Goal: Task Accomplishment & Management: Manage account settings

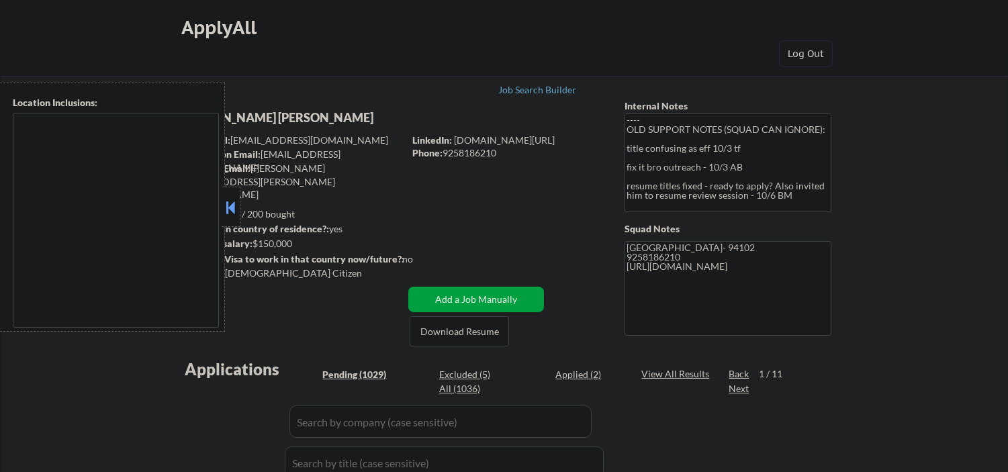
type textarea "[GEOGRAPHIC_DATA], [GEOGRAPHIC_DATA] [GEOGRAPHIC_DATA], [GEOGRAPHIC_DATA] [GEOG…"
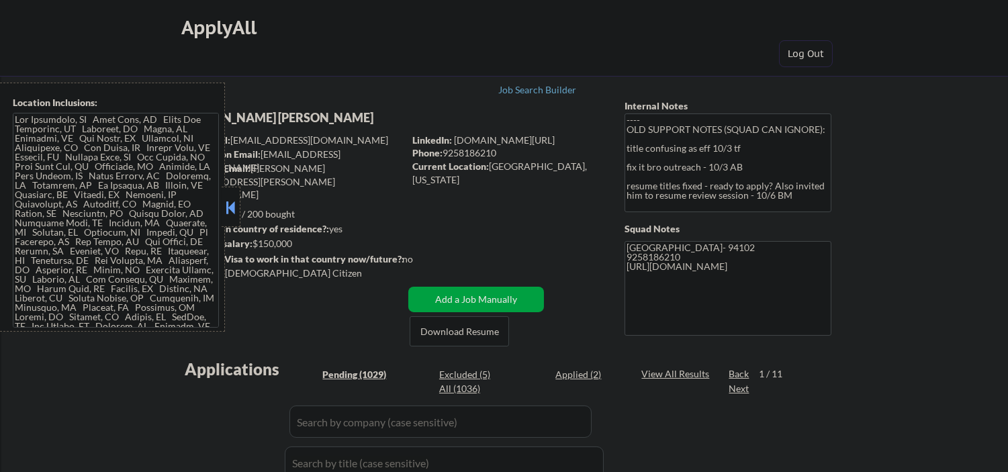
click at [237, 204] on button at bounding box center [230, 208] width 15 height 20
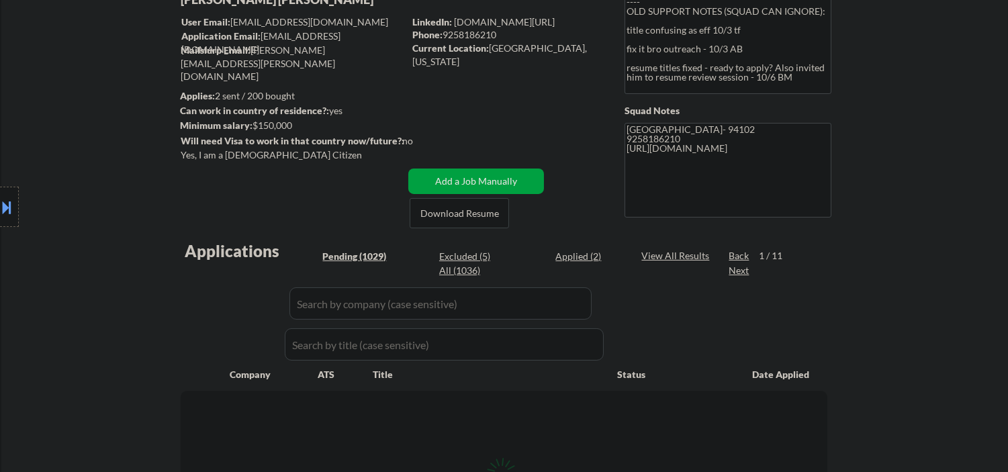
scroll to position [199, 0]
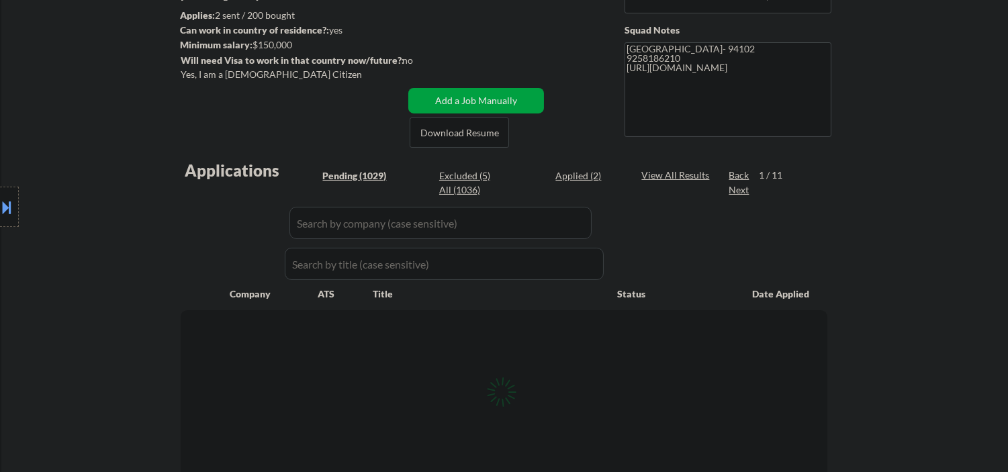
select select ""pending""
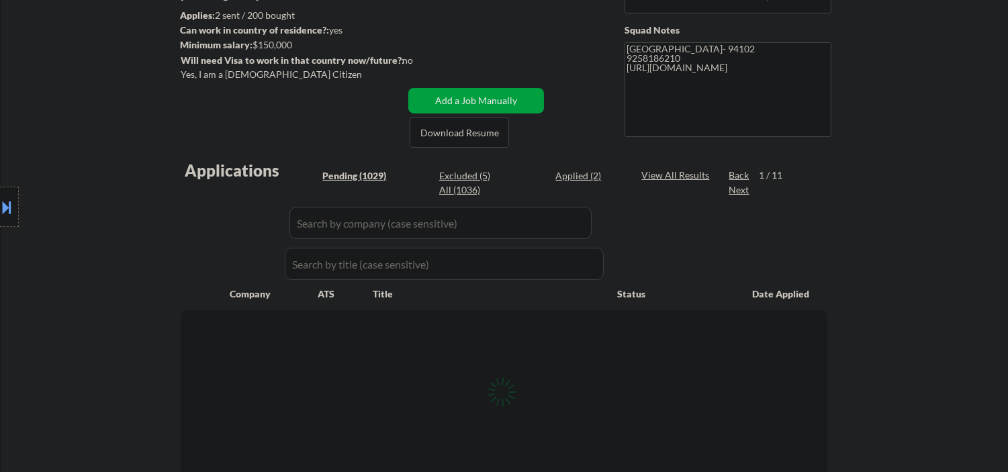
select select ""pending""
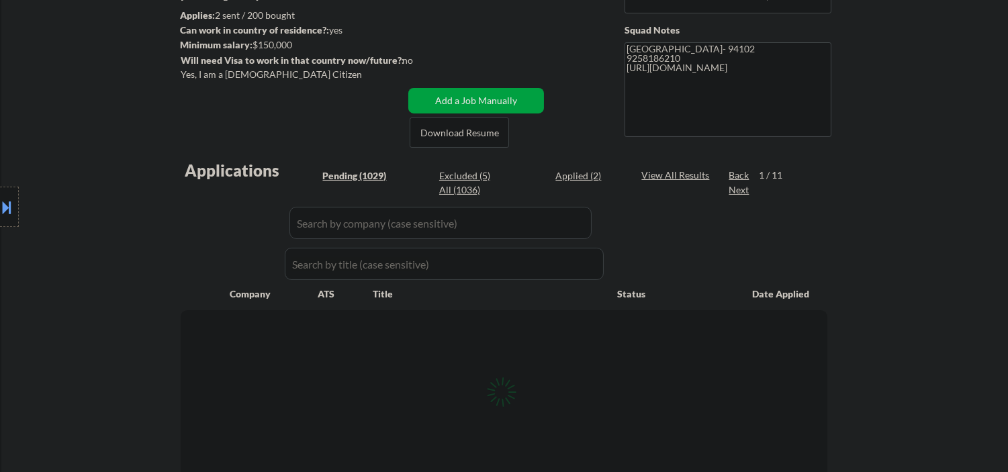
select select ""pending""
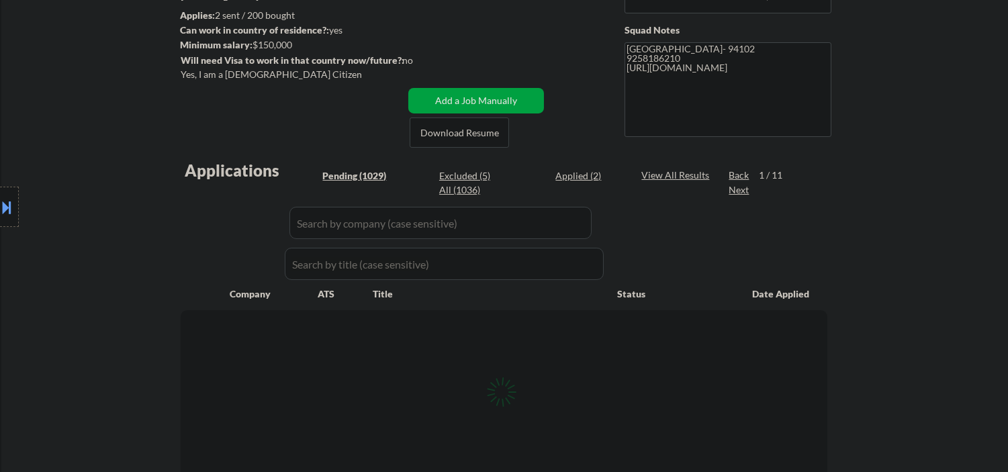
select select ""pending""
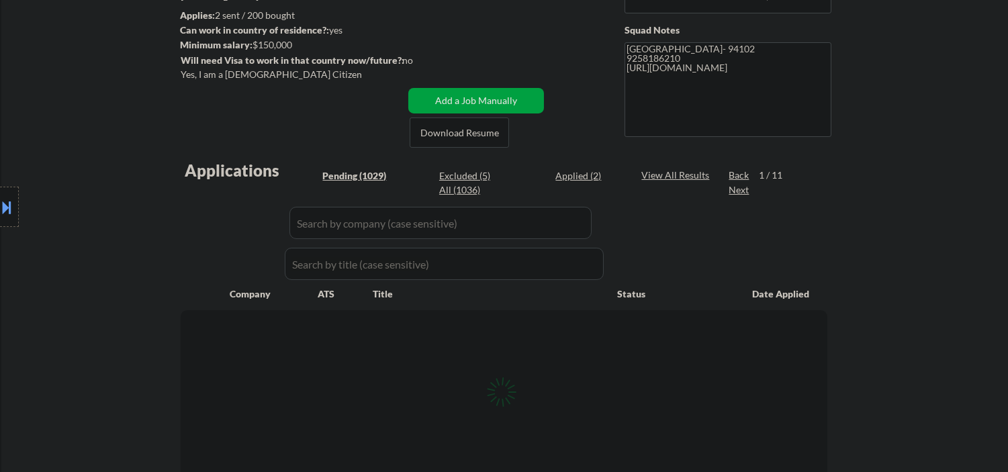
select select ""pending""
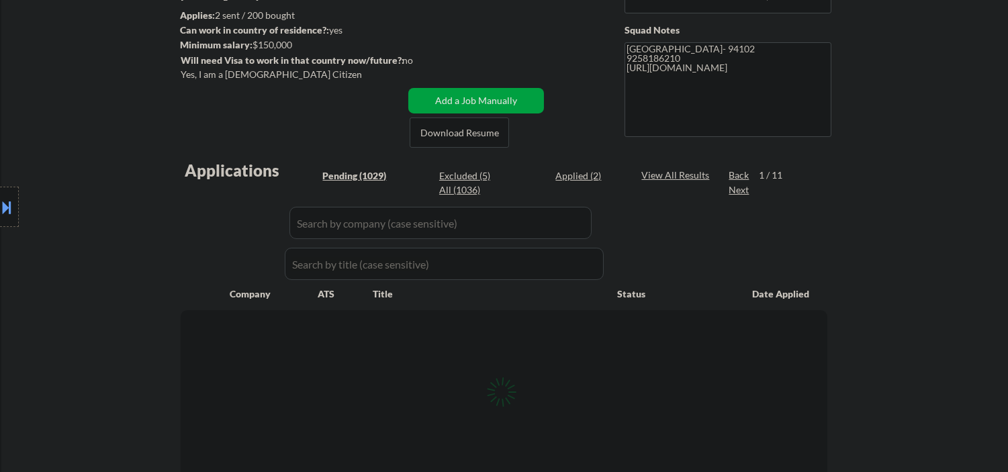
select select ""pending""
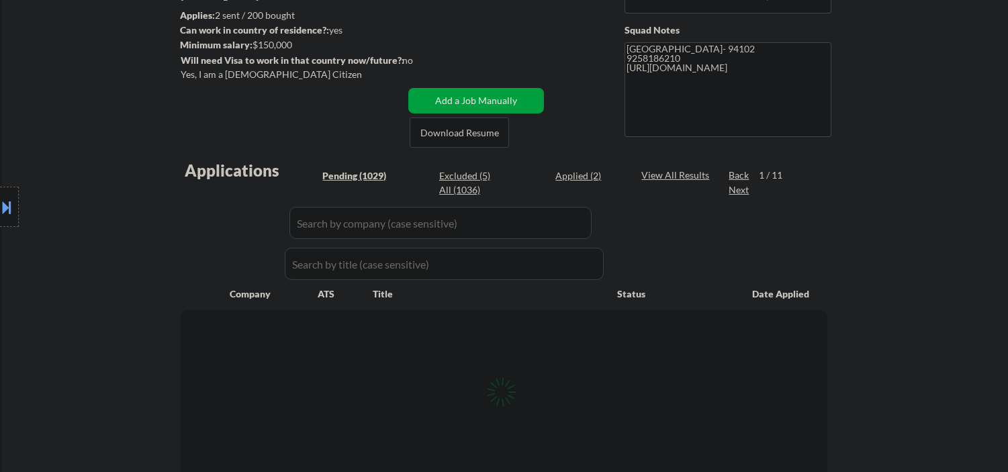
select select ""pending""
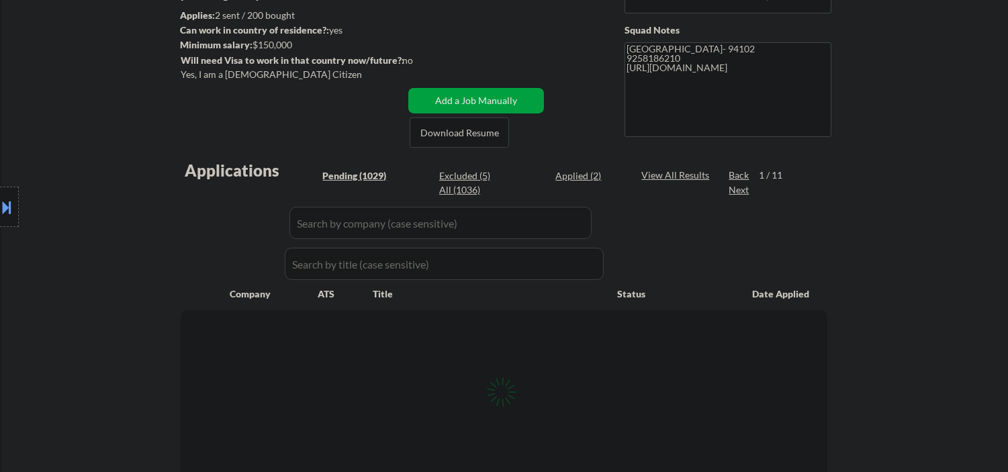
select select ""pending""
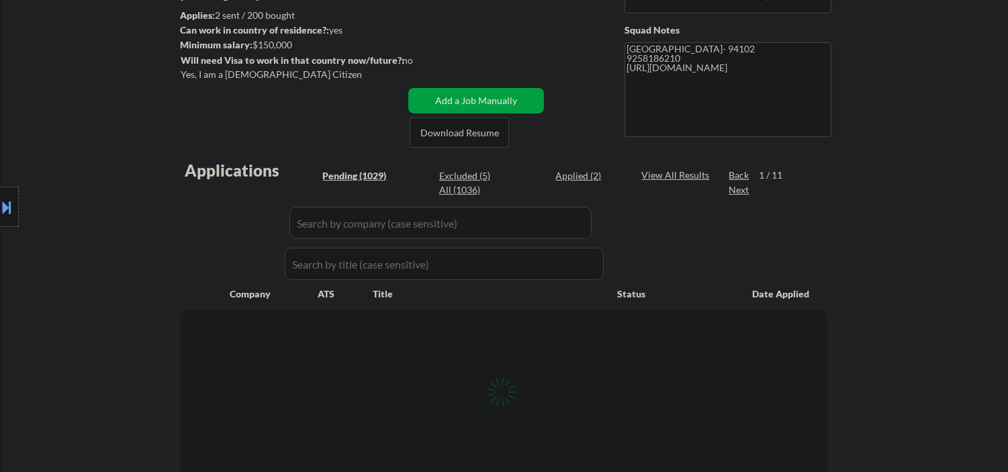
select select ""pending""
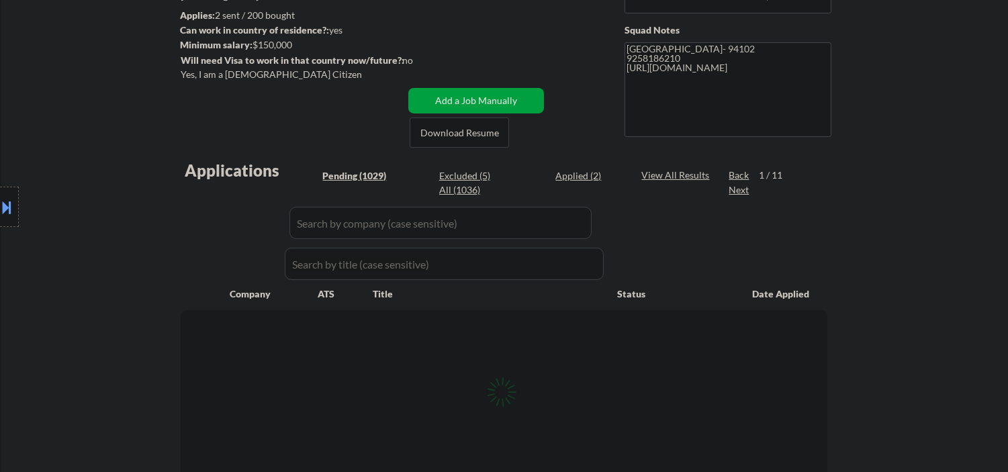
select select ""pending""
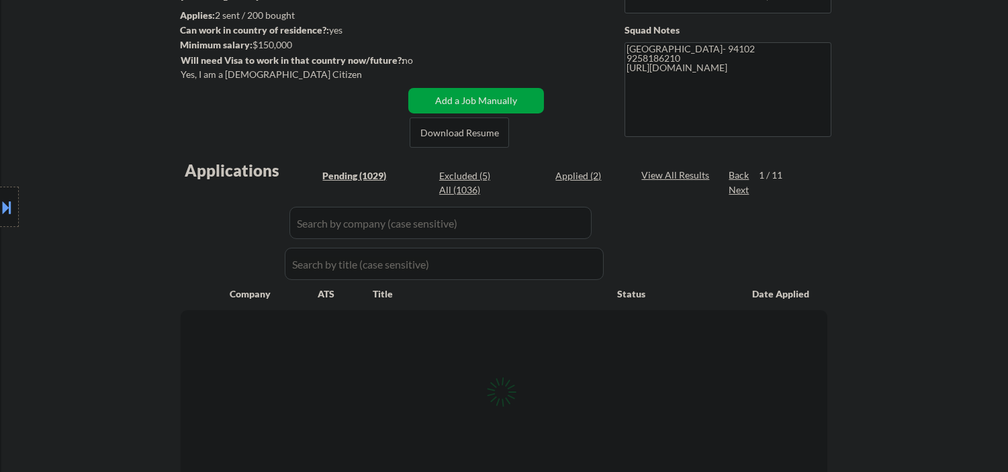
select select ""pending""
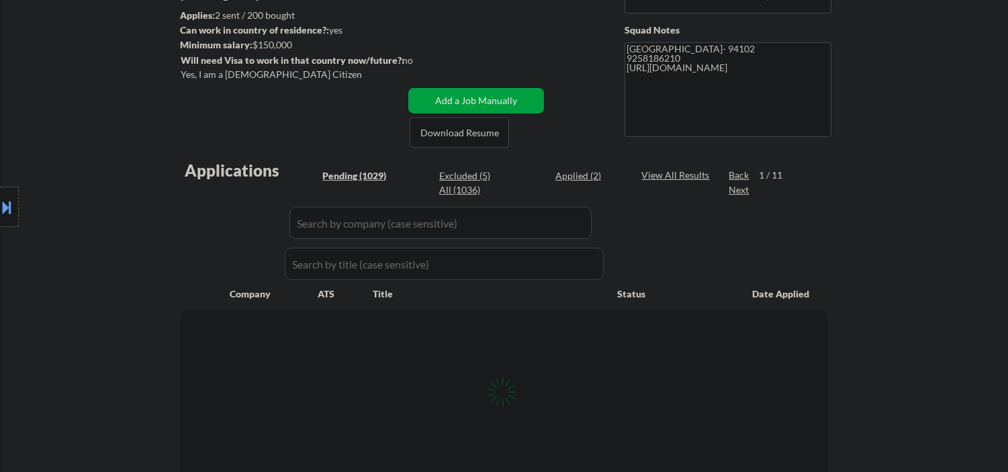
select select ""pending""
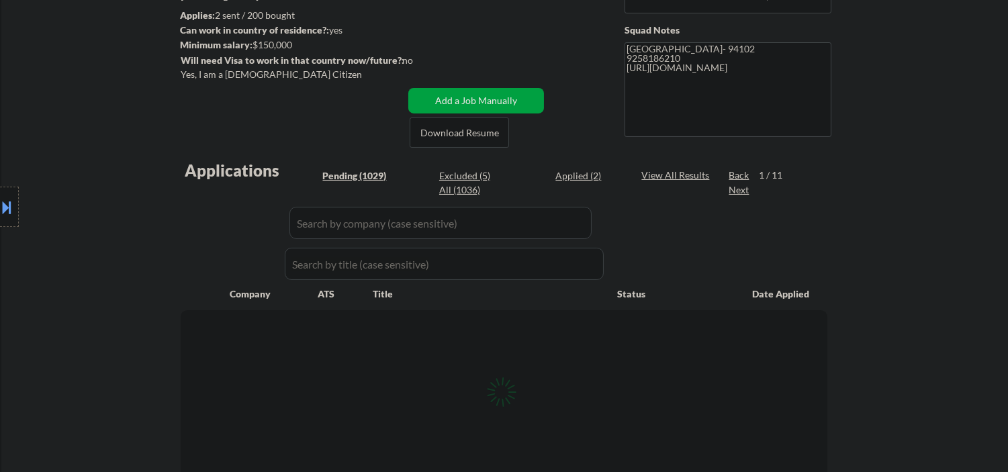
select select ""pending""
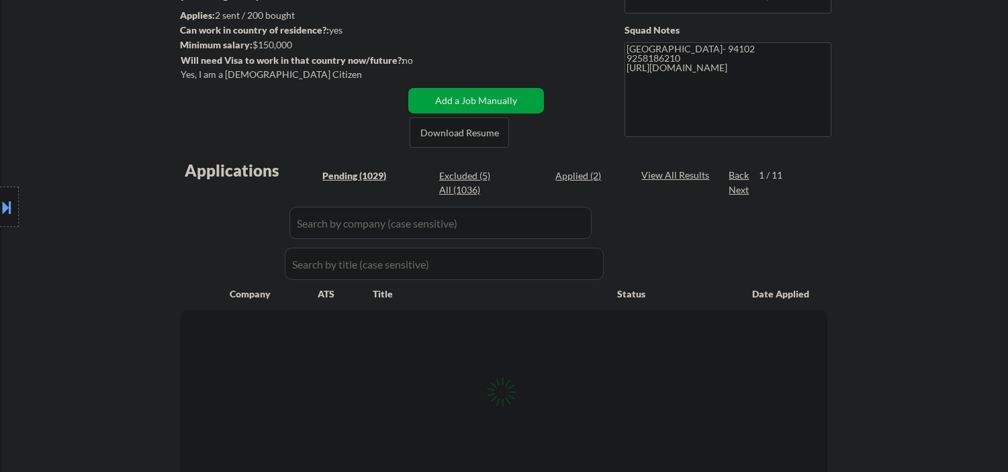
select select ""pending""
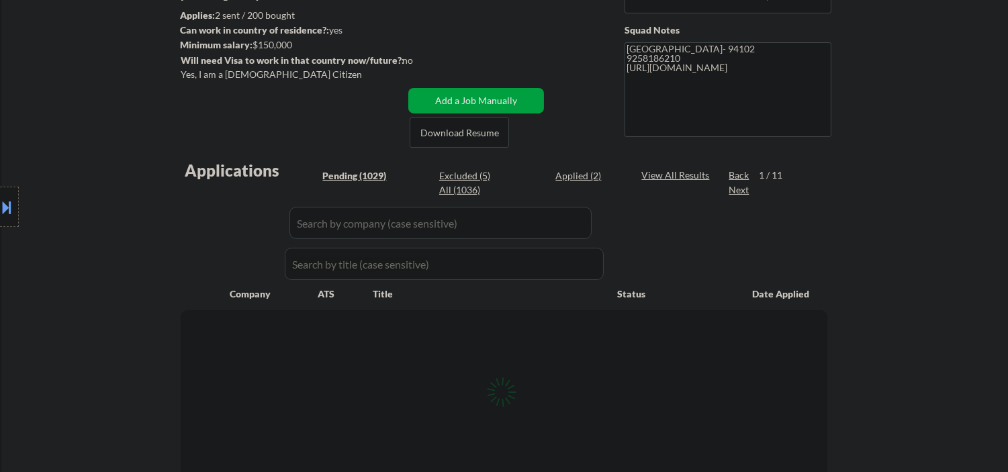
select select ""pending""
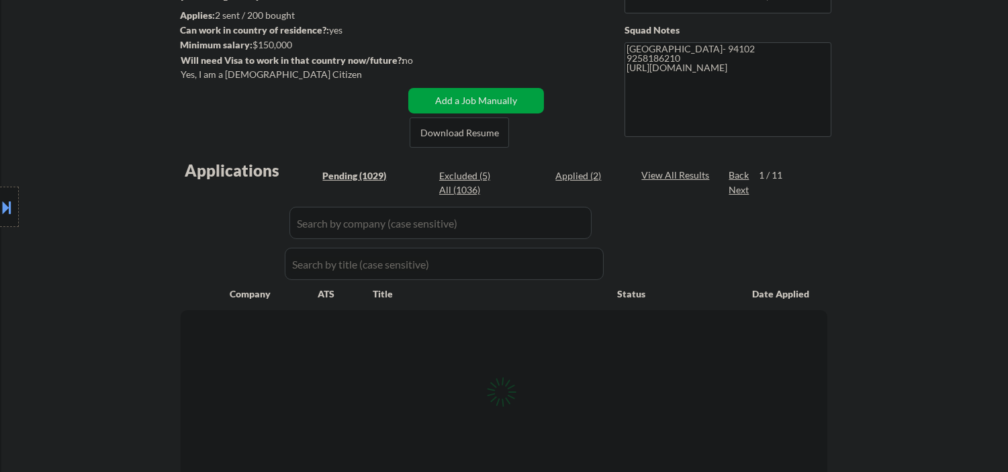
select select ""pending""
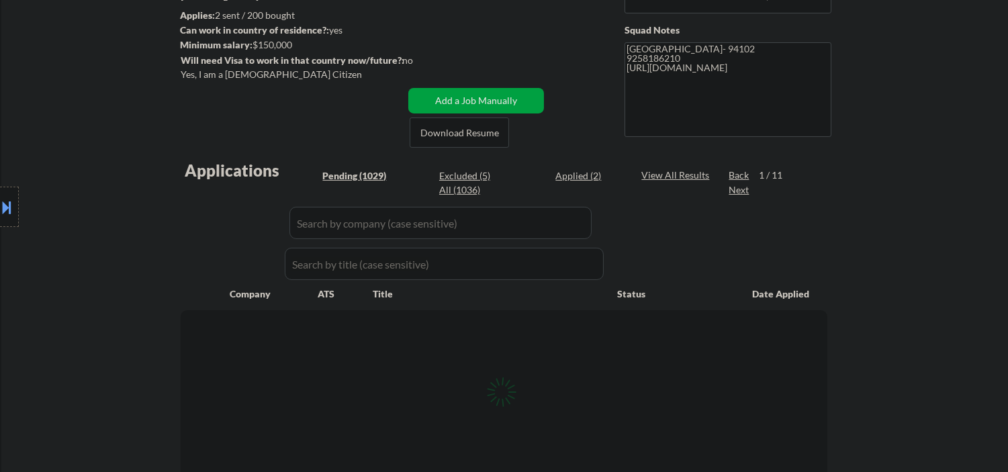
select select ""pending""
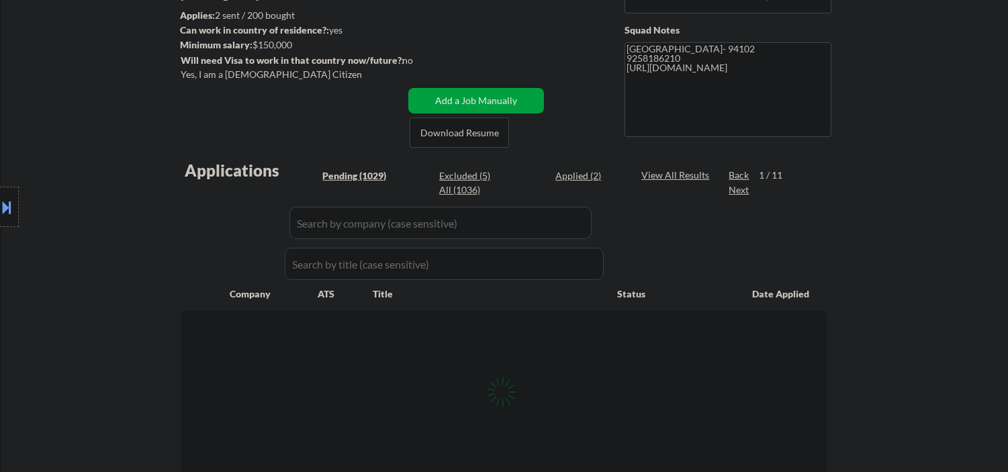
select select ""pending""
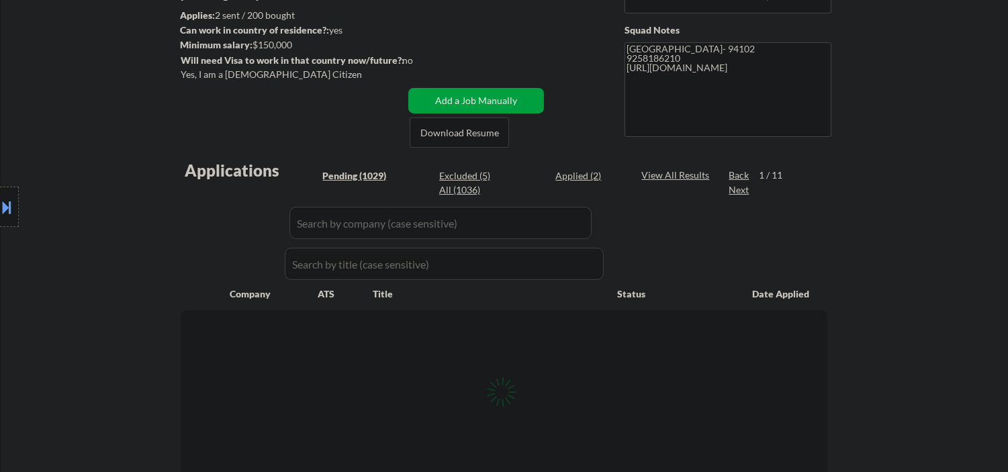
select select ""pending""
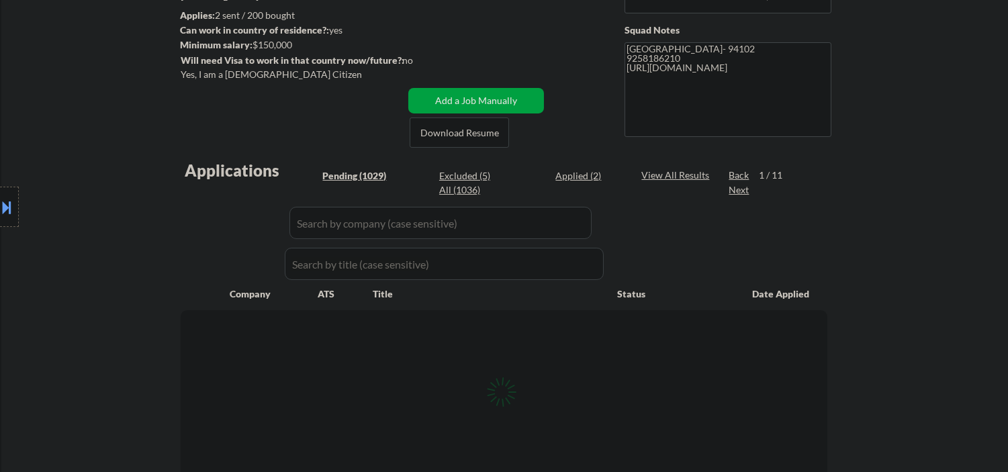
select select ""pending""
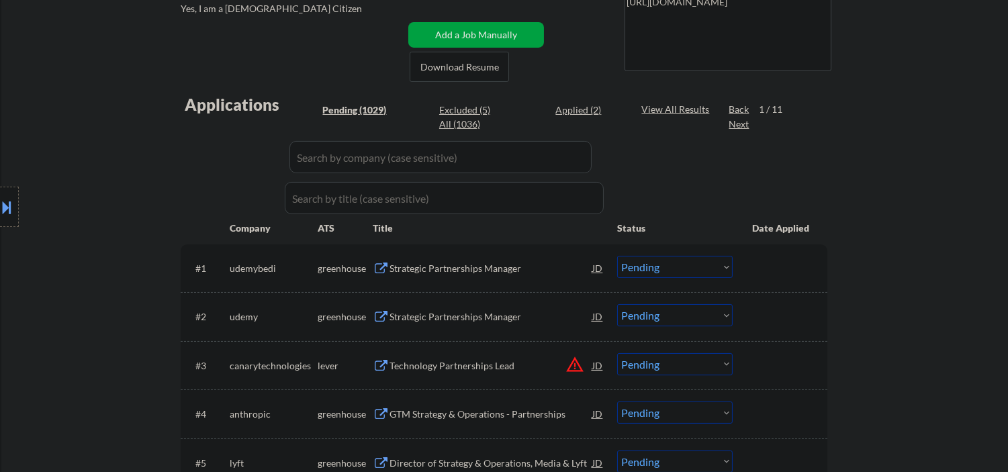
scroll to position [298, 0]
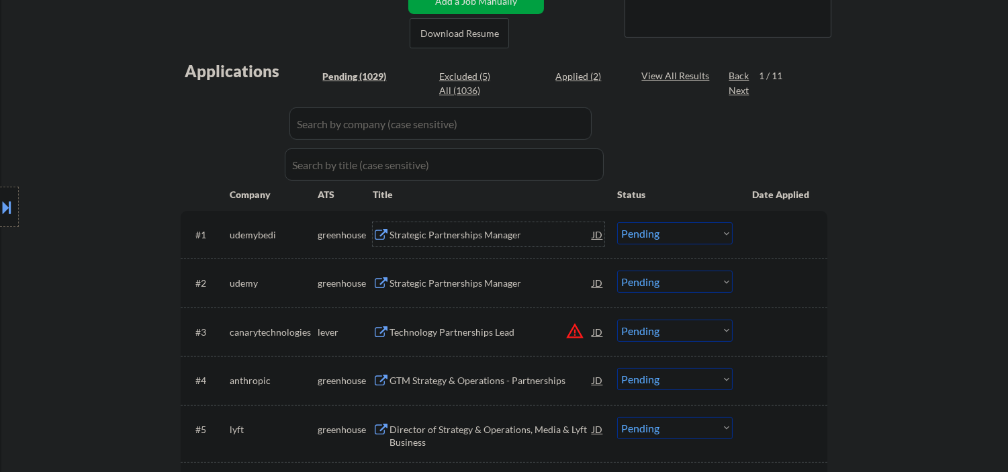
click at [491, 236] on div "Strategic Partnerships Manager" at bounding box center [491, 234] width 203 height 13
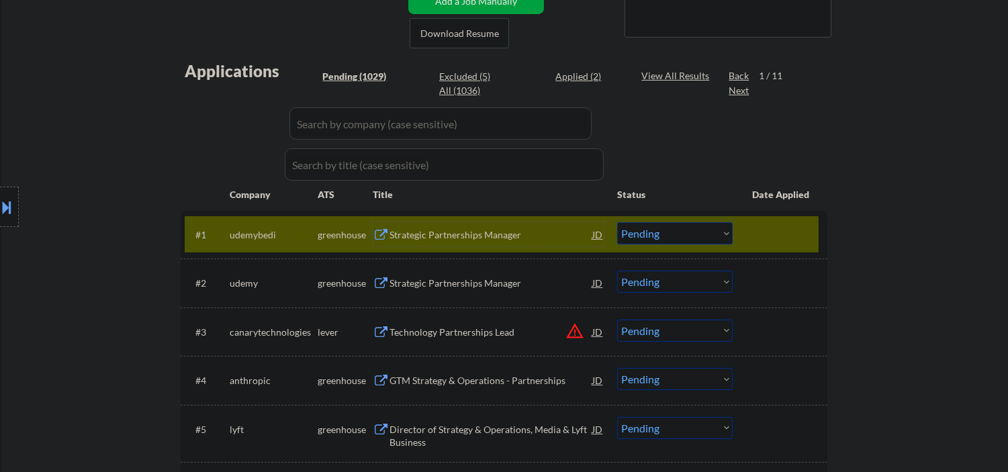
click at [648, 230] on select "Choose an option... Pending Applied Excluded (Questions) Excluded (Expired) Exc…" at bounding box center [675, 233] width 116 height 22
click at [617, 222] on select "Choose an option... Pending Applied Excluded (Questions) Excluded (Expired) Exc…" at bounding box center [675, 233] width 116 height 22
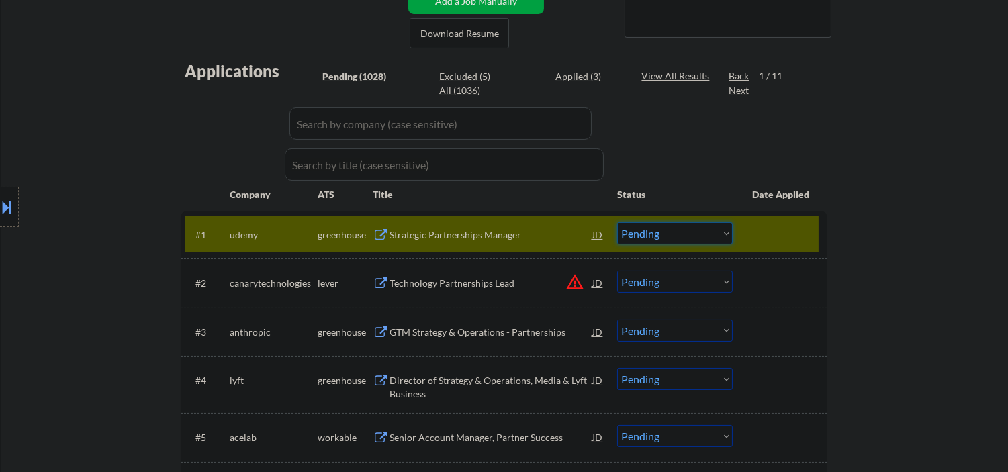
click at [681, 236] on select "Choose an option... Pending Applied Excluded (Questions) Excluded (Expired) Exc…" at bounding box center [675, 233] width 116 height 22
click at [473, 235] on div "Strategic Partnerships Manager" at bounding box center [491, 234] width 203 height 13
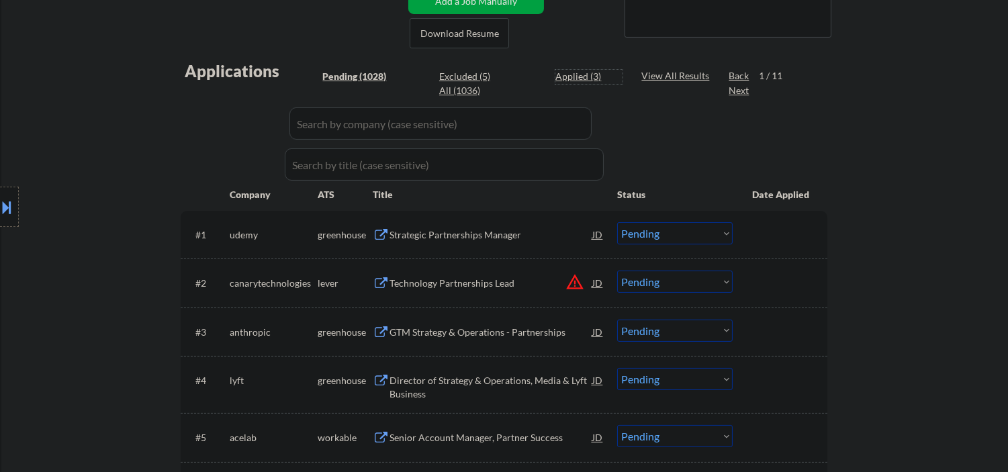
click at [587, 77] on div "Applied (3)" at bounding box center [589, 76] width 67 height 13
select select ""applied""
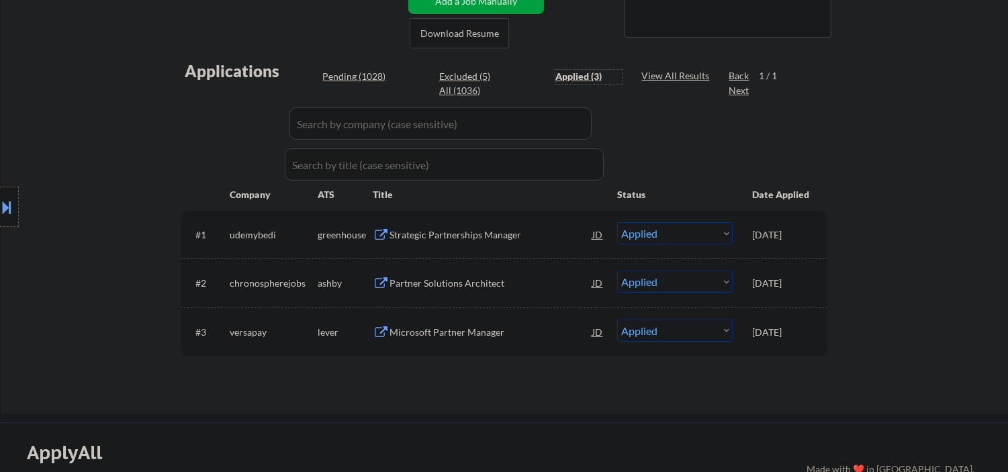
click at [364, 78] on div "Pending (1028)" at bounding box center [355, 76] width 67 height 13
select select ""pending""
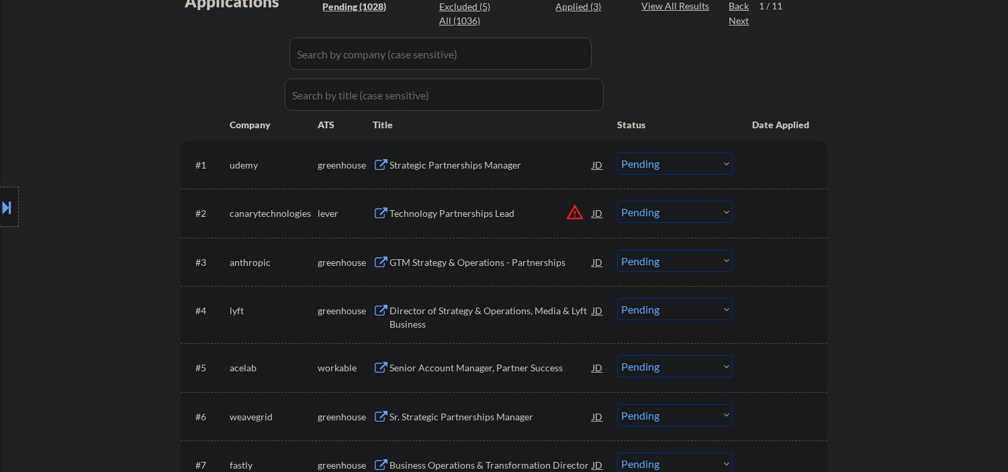
scroll to position [398, 0]
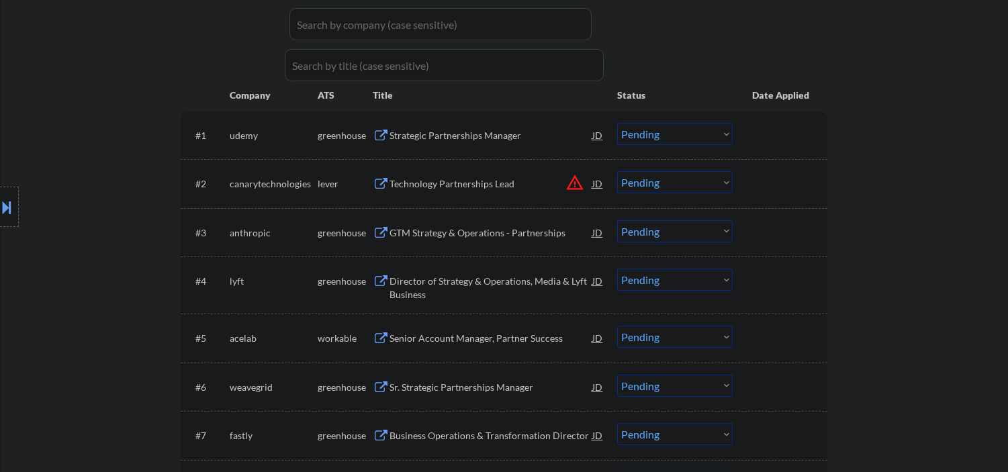
click at [439, 237] on div "GTM Strategy & Operations - Partnerships" at bounding box center [491, 232] width 203 height 13
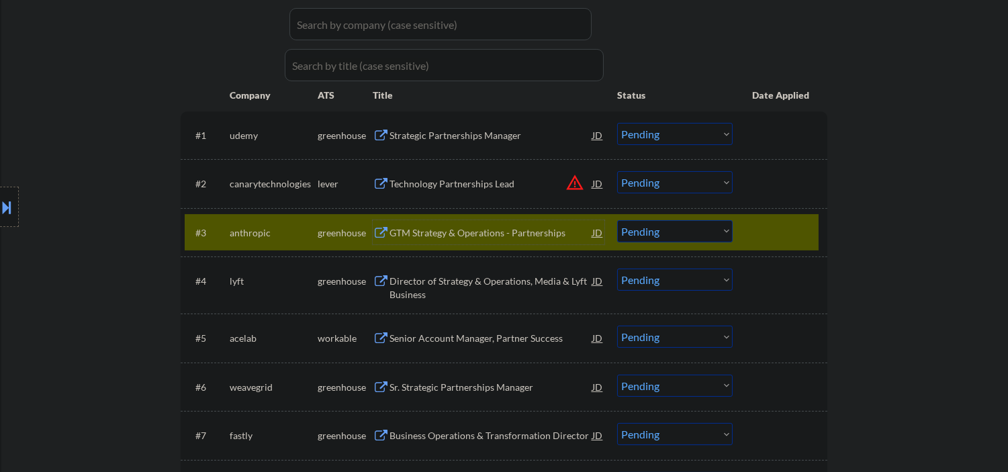
click at [657, 226] on select "Choose an option... Pending Applied Excluded (Questions) Excluded (Expired) Exc…" at bounding box center [675, 231] width 116 height 22
click at [617, 220] on select "Choose an option... Pending Applied Excluded (Questions) Excluded (Expired) Exc…" at bounding box center [675, 231] width 116 height 22
click at [427, 286] on div "Director of Strategy & Operations, Media & Lyft Business" at bounding box center [491, 288] width 203 height 26
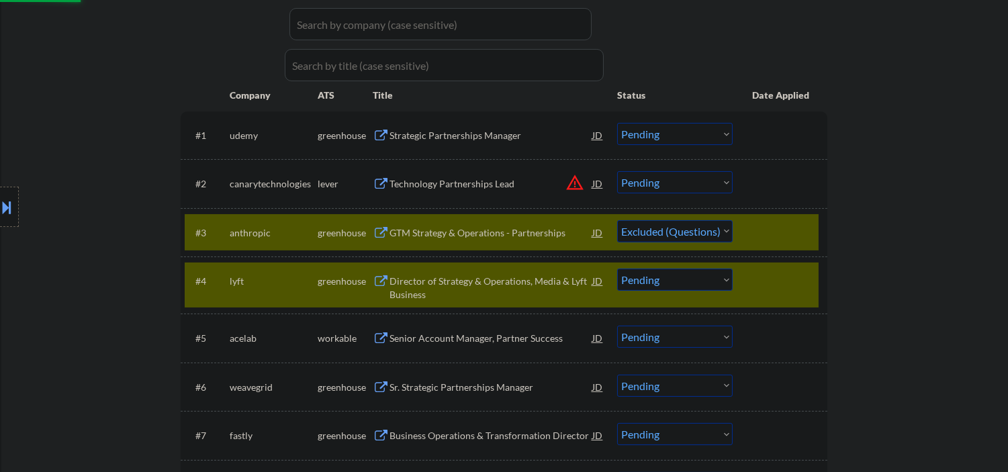
select select ""pending""
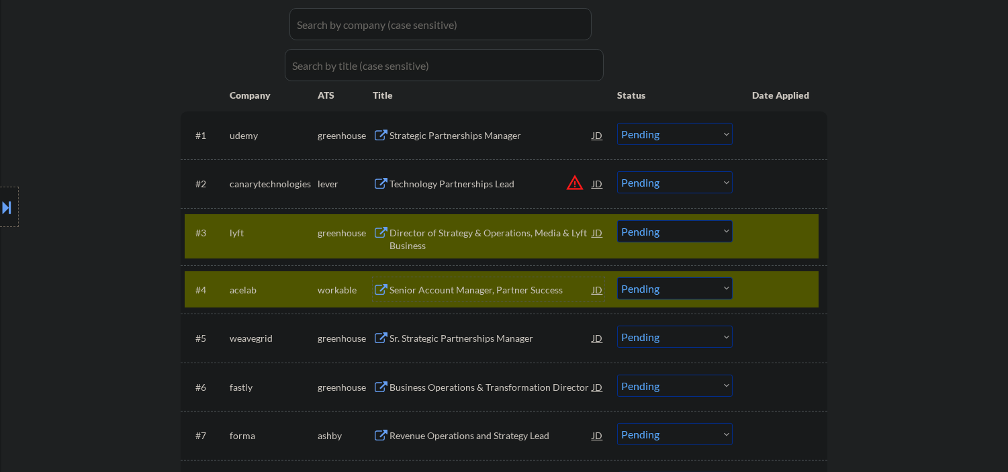
click at [757, 225] on div at bounding box center [781, 232] width 59 height 24
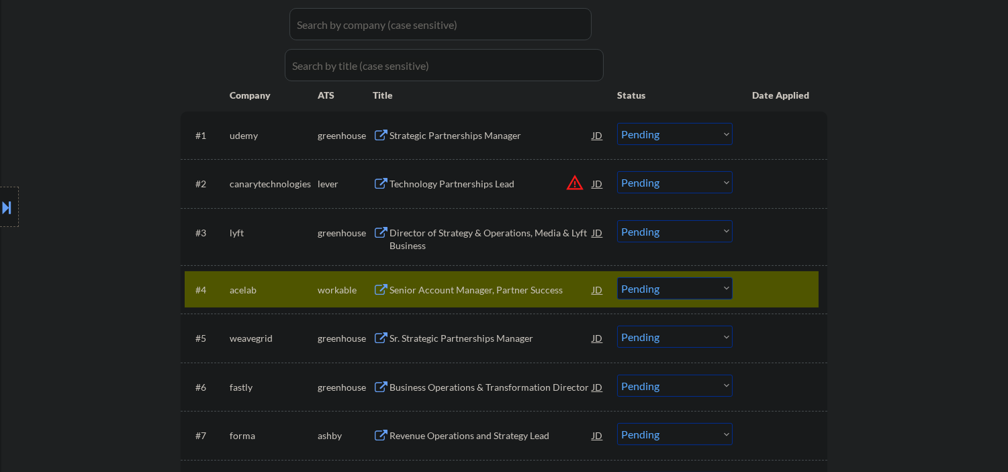
click at [449, 291] on div "Senior Account Manager, Partner Success" at bounding box center [491, 290] width 203 height 13
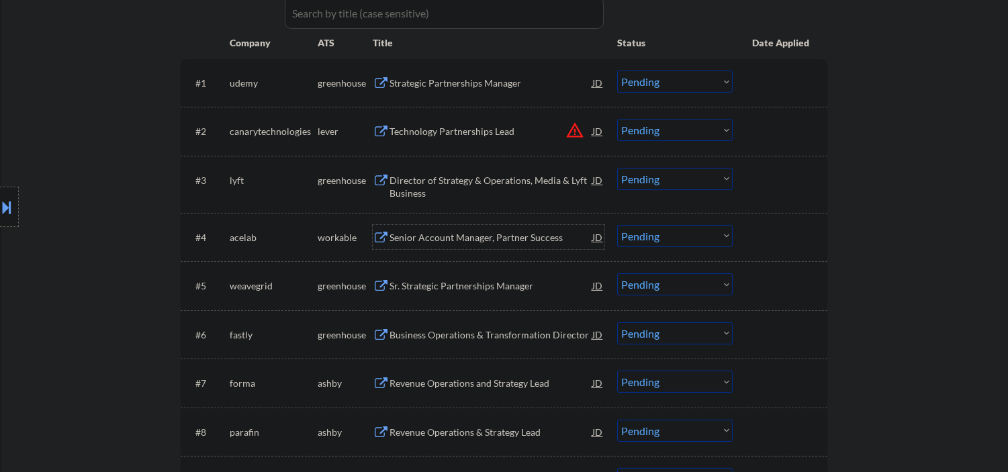
scroll to position [498, 0]
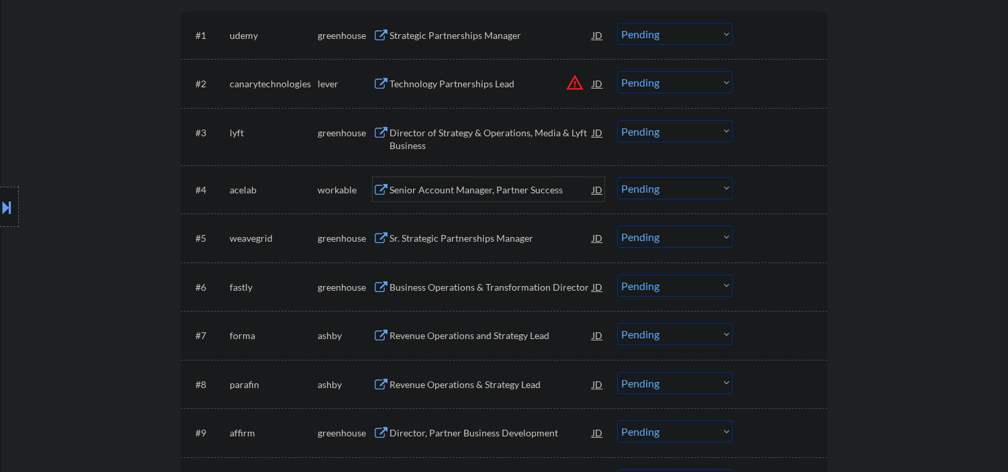
click at [639, 189] on select "Choose an option... Pending Applied Excluded (Questions) Excluded (Expired) Exc…" at bounding box center [675, 188] width 116 height 22
click at [617, 177] on select "Choose an option... Pending Applied Excluded (Questions) Excluded (Expired) Exc…" at bounding box center [675, 188] width 116 height 22
click at [495, 239] on div "Sr. Strategic Partnerships Manager" at bounding box center [491, 238] width 203 height 13
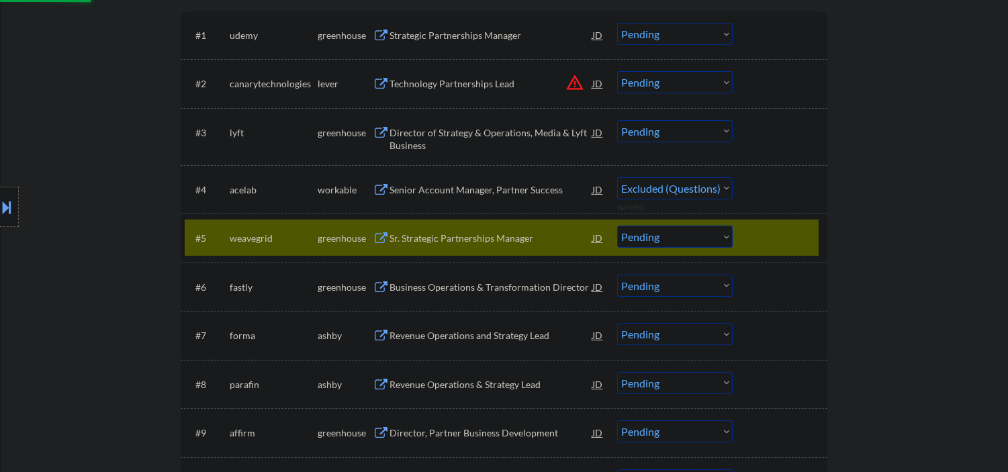
select select ""pending""
click at [15, 207] on div at bounding box center [9, 207] width 19 height 40
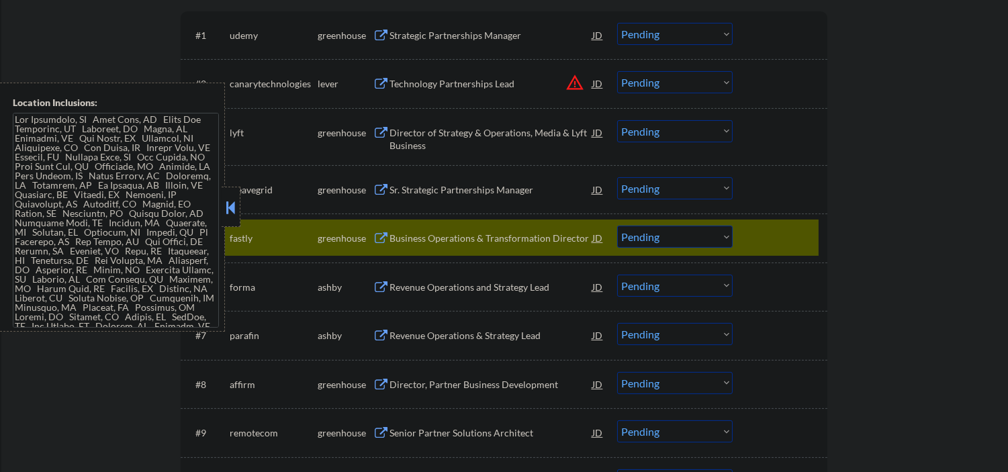
scroll to position [0, 0]
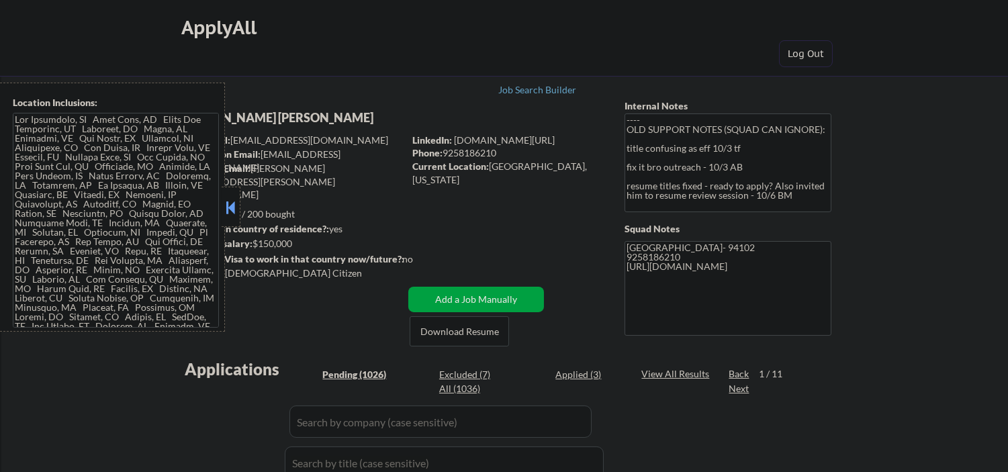
click at [231, 208] on button at bounding box center [230, 208] width 15 height 20
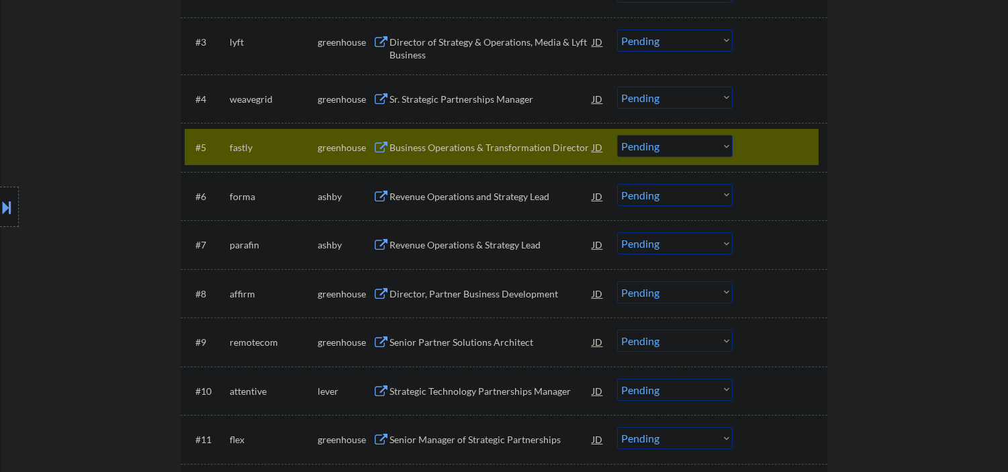
scroll to position [597, 0]
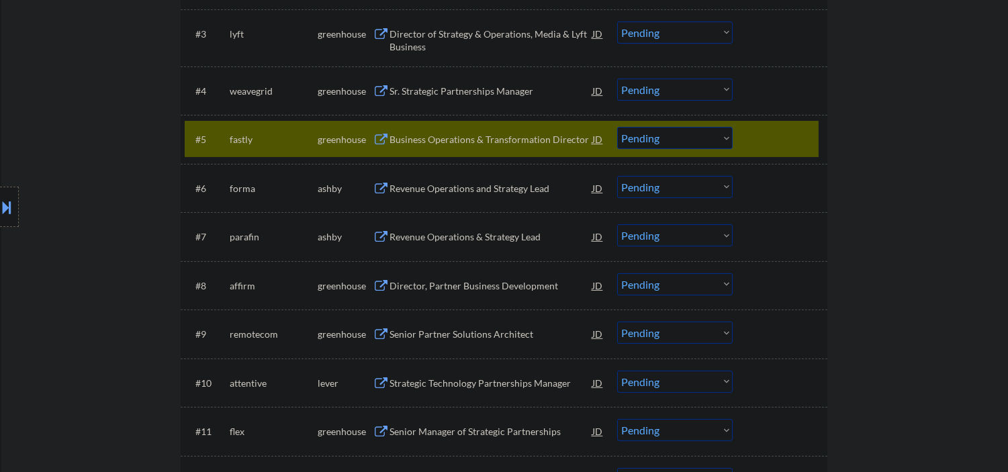
click at [786, 131] on div at bounding box center [781, 139] width 59 height 24
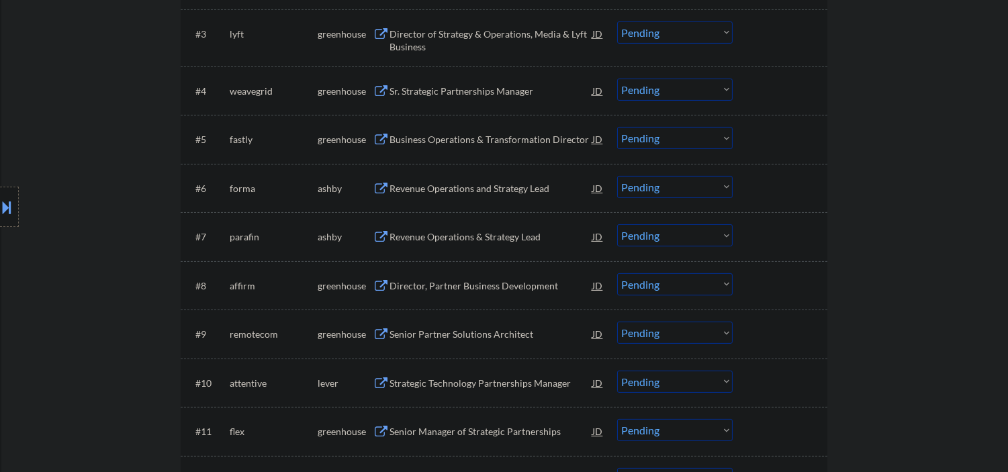
click at [475, 95] on div "Sr. Strategic Partnerships Manager" at bounding box center [491, 91] width 203 height 13
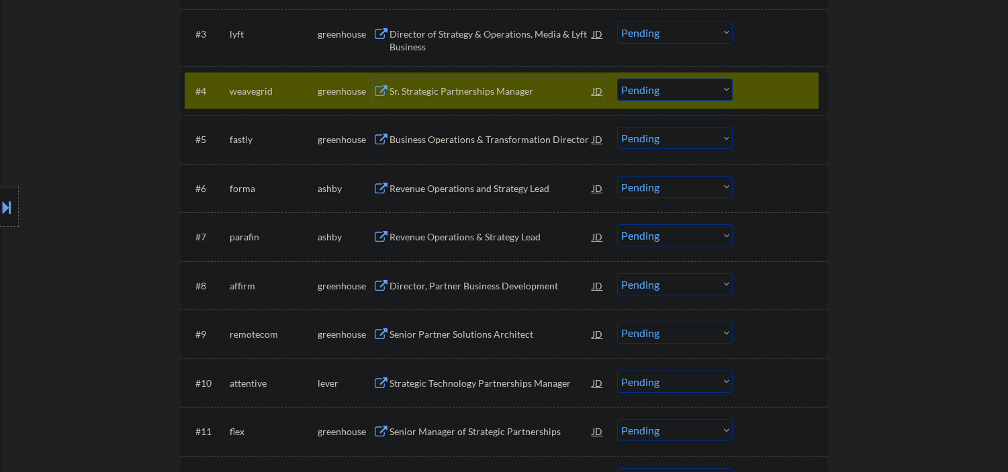
click at [750, 93] on div "#4 weavegrid greenhouse Sr. Strategic Partnerships Manager JD Choose an option.…" at bounding box center [502, 91] width 634 height 36
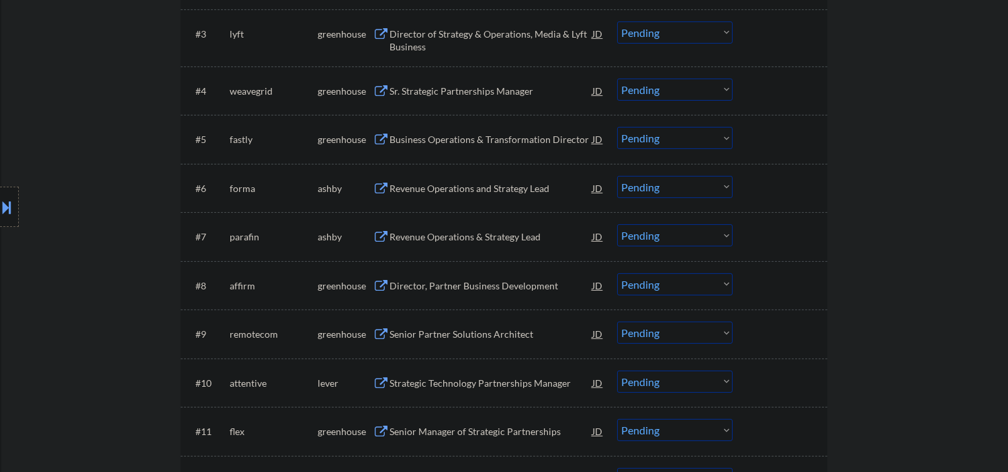
click at [465, 142] on div "Business Operations & Transformation Director" at bounding box center [491, 139] width 203 height 13
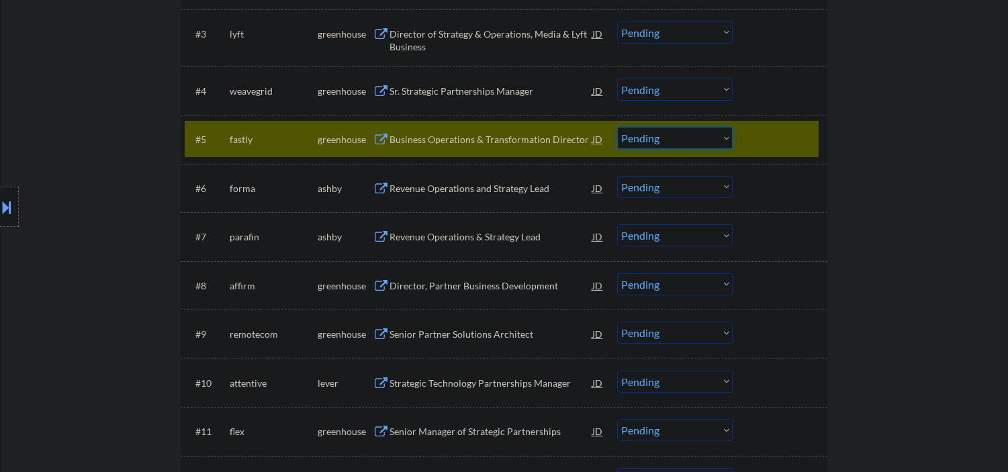
click at [658, 138] on select "Choose an option... Pending Applied Excluded (Questions) Excluded (Expired) Exc…" at bounding box center [675, 138] width 116 height 22
click at [617, 127] on select "Choose an option... Pending Applied Excluded (Questions) Excluded (Expired) Exc…" at bounding box center [675, 138] width 116 height 22
click at [462, 189] on div "Revenue Operations and Strategy Lead" at bounding box center [491, 188] width 203 height 13
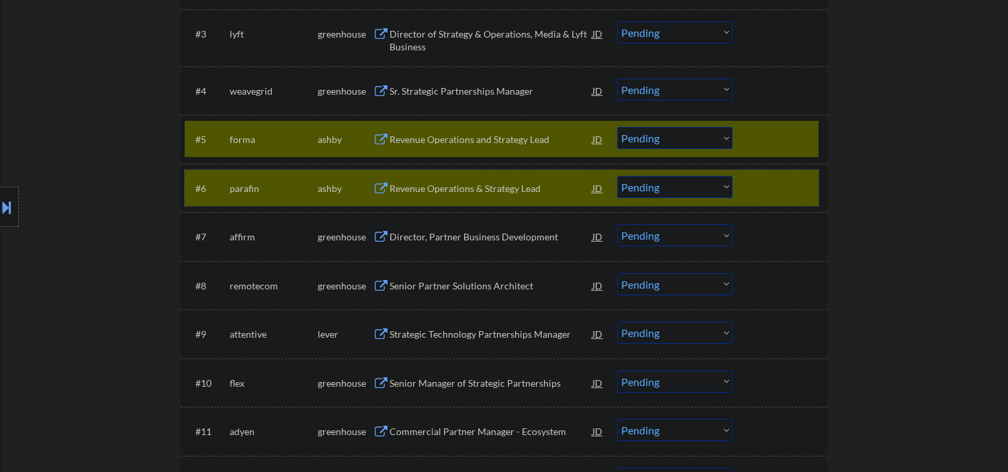
click at [791, 185] on div at bounding box center [781, 188] width 59 height 24
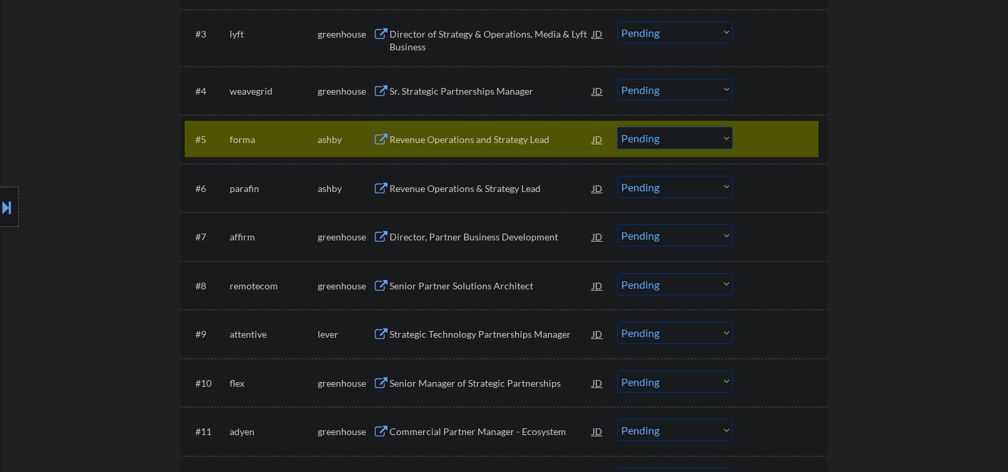
click at [439, 130] on div "Revenue Operations and Strategy Lead" at bounding box center [491, 139] width 203 height 24
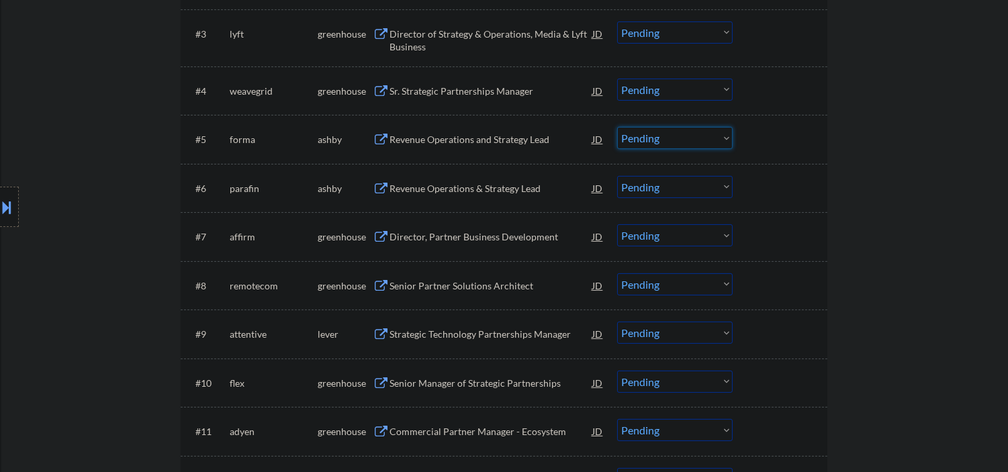
click at [633, 136] on select "Choose an option... Pending Applied Excluded (Questions) Excluded (Expired) Exc…" at bounding box center [675, 138] width 116 height 22
click at [617, 127] on select "Choose an option... Pending Applied Excluded (Questions) Excluded (Expired) Exc…" at bounding box center [675, 138] width 116 height 22
click at [458, 142] on div "Revenue Operations & Strategy Lead" at bounding box center [491, 139] width 203 height 13
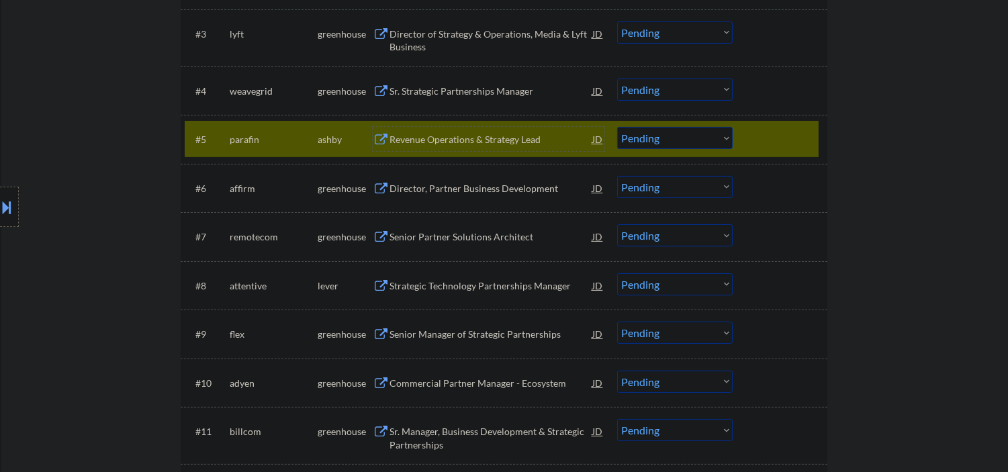
click at [500, 130] on div "Revenue Operations & Strategy Lead" at bounding box center [491, 139] width 203 height 24
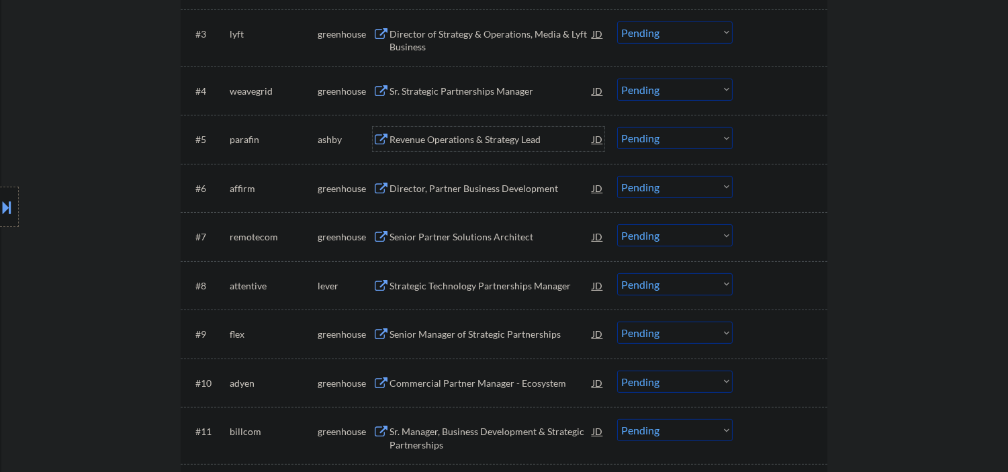
click at [642, 136] on select "Choose an option... Pending Applied Excluded (Questions) Excluded (Expired) Exc…" at bounding box center [675, 138] width 116 height 22
click at [617, 127] on select "Choose an option... Pending Applied Excluded (Questions) Excluded (Expired) Exc…" at bounding box center [675, 138] width 116 height 22
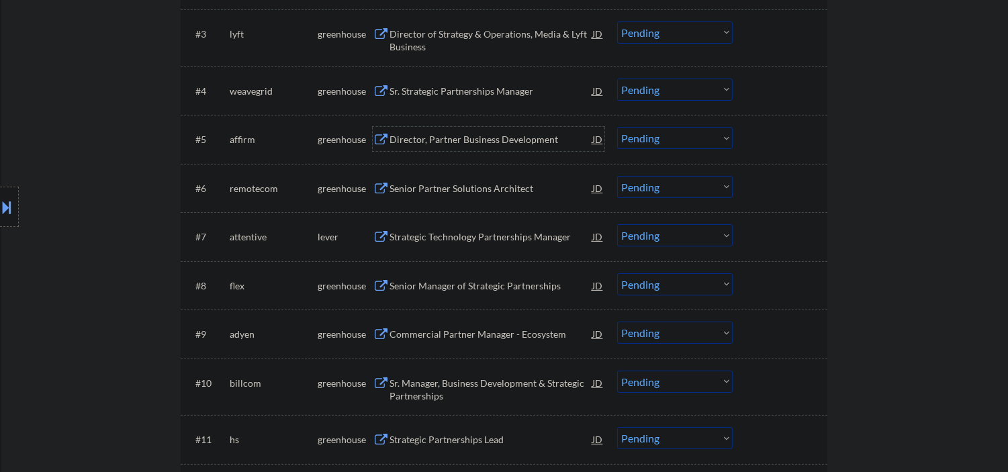
click at [488, 140] on div "Director, Partner Business Development" at bounding box center [491, 139] width 203 height 13
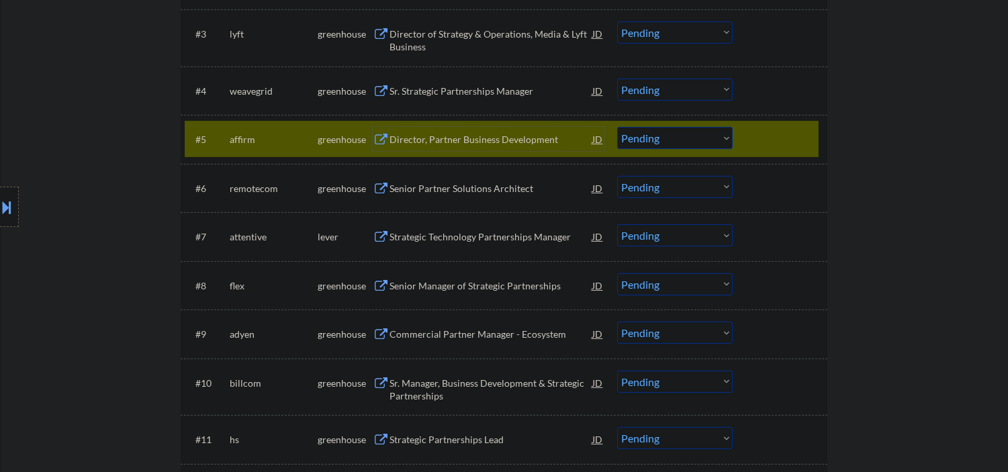
click at [660, 136] on select "Choose an option... Pending Applied Excluded (Questions) Excluded (Expired) Exc…" at bounding box center [675, 138] width 116 height 22
click at [617, 127] on select "Choose an option... Pending Applied Excluded (Questions) Excluded (Expired) Exc…" at bounding box center [675, 138] width 116 height 22
click at [456, 198] on div "Senior Partner Solutions Architect" at bounding box center [491, 188] width 203 height 24
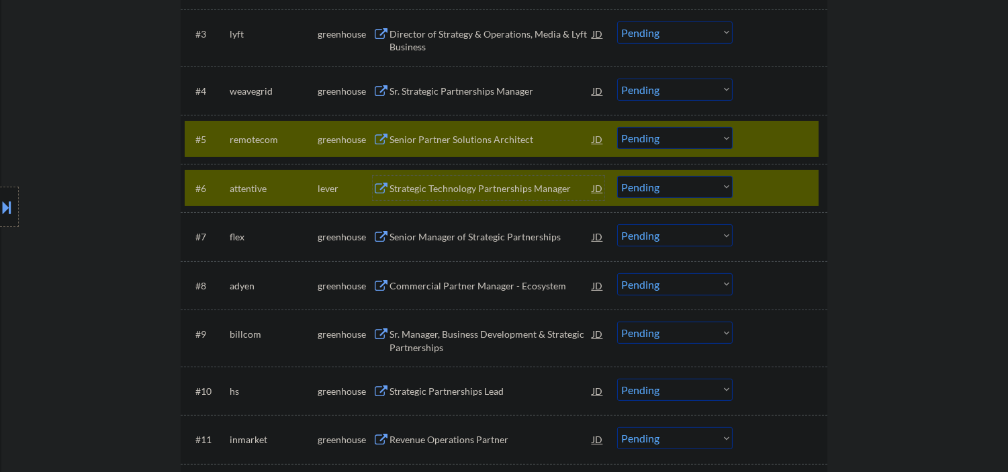
drag, startPoint x: 778, startPoint y: 179, endPoint x: 762, endPoint y: 163, distance: 22.8
click at [778, 179] on div at bounding box center [781, 188] width 59 height 24
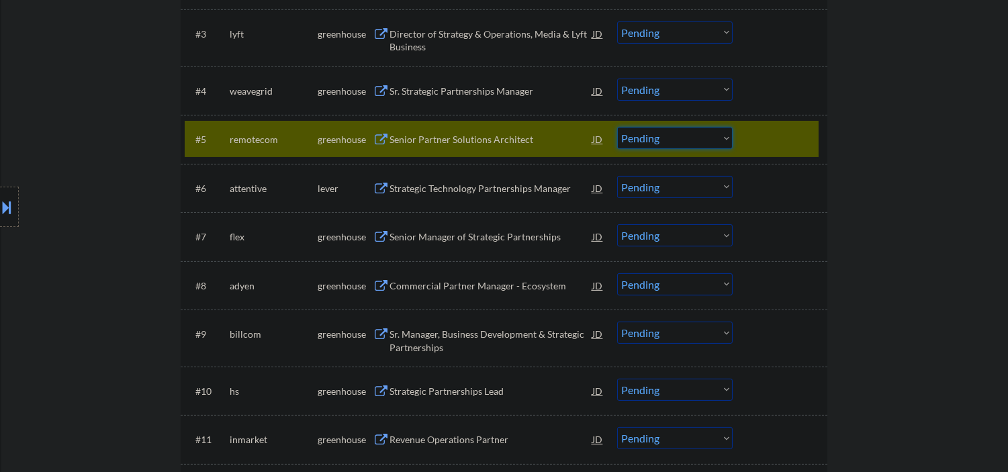
click at [701, 138] on select "Choose an option... Pending Applied Excluded (Questions) Excluded (Expired) Exc…" at bounding box center [675, 138] width 116 height 22
click at [617, 127] on select "Choose an option... Pending Applied Excluded (Questions) Excluded (Expired) Exc…" at bounding box center [675, 138] width 116 height 22
click at [487, 196] on div "Strategic Technology Partnerships Manager" at bounding box center [491, 188] width 203 height 24
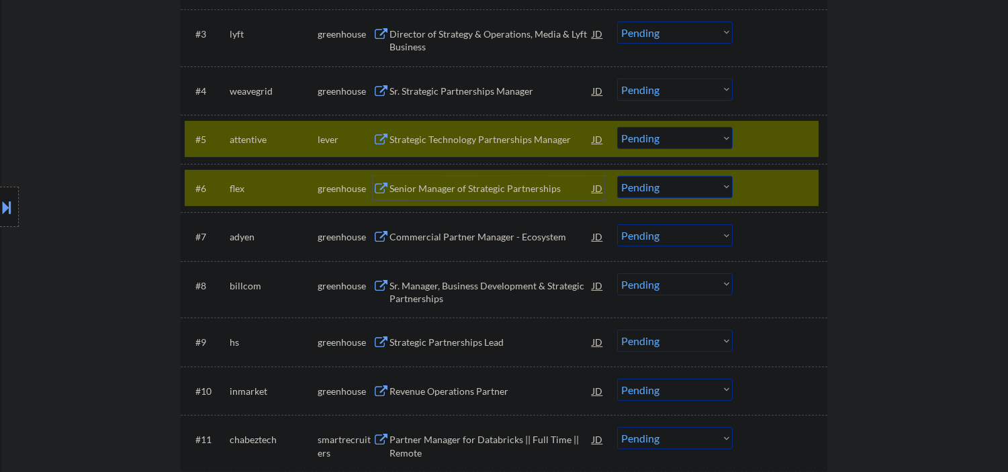
click at [767, 181] on div at bounding box center [781, 188] width 59 height 24
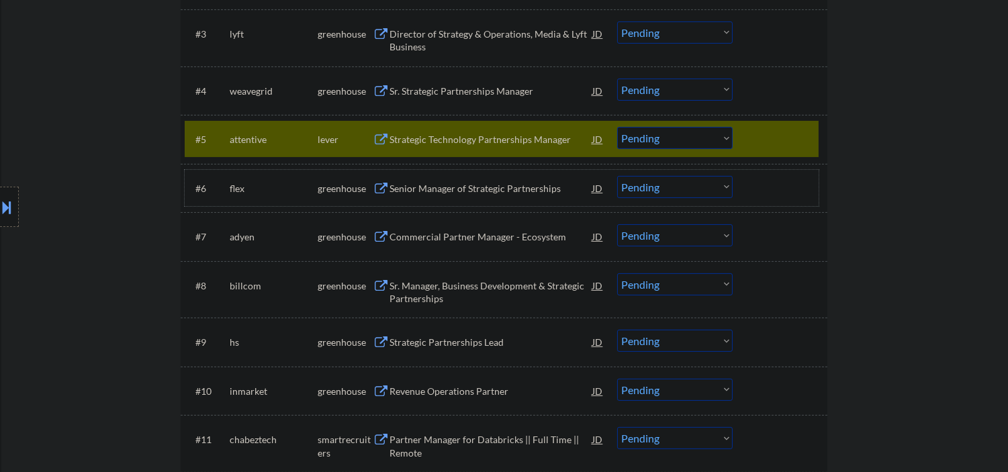
click at [475, 137] on div "Strategic Technology Partnerships Manager" at bounding box center [491, 139] width 203 height 13
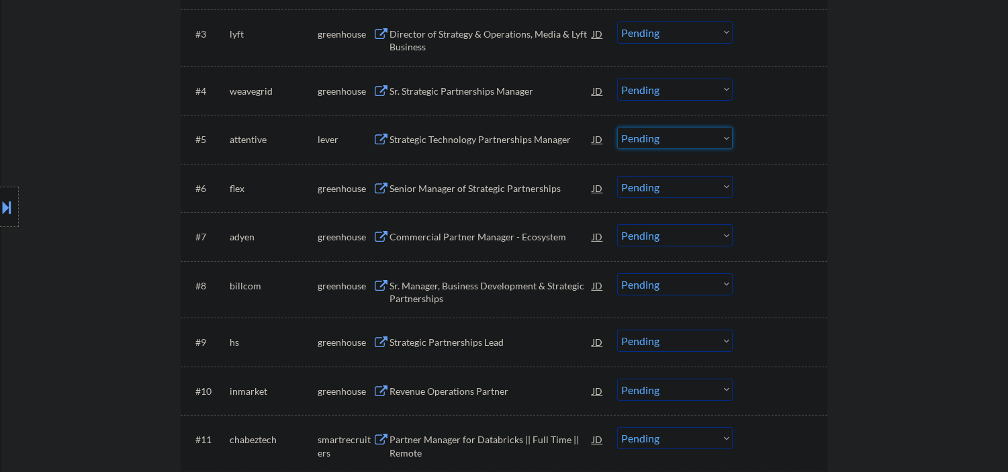
click at [661, 142] on select "Choose an option... Pending Applied Excluded (Questions) Excluded (Expired) Exc…" at bounding box center [675, 138] width 116 height 22
click at [617, 127] on select "Choose an option... Pending Applied Excluded (Questions) Excluded (Expired) Exc…" at bounding box center [675, 138] width 116 height 22
click at [417, 184] on div "Senior Manager of Strategic Partnerships" at bounding box center [491, 188] width 203 height 13
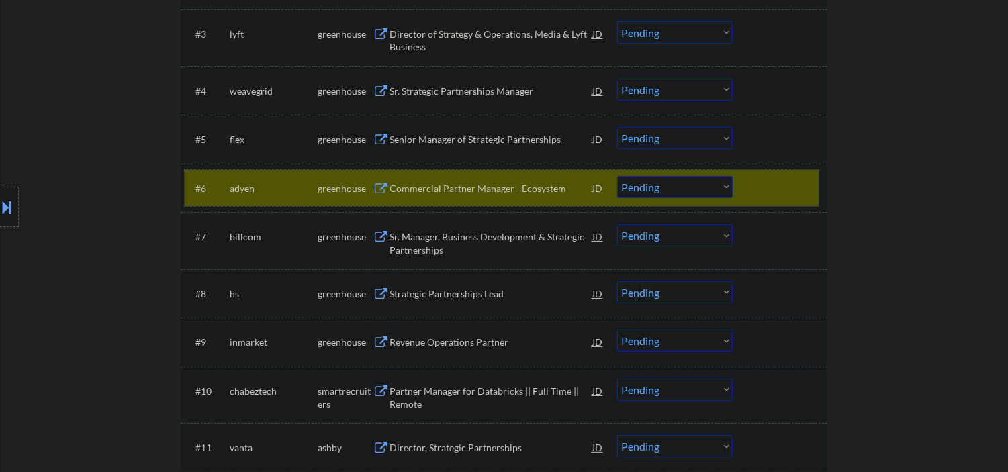
drag, startPoint x: 758, startPoint y: 195, endPoint x: 546, endPoint y: 157, distance: 215.6
click at [757, 195] on div at bounding box center [781, 188] width 59 height 24
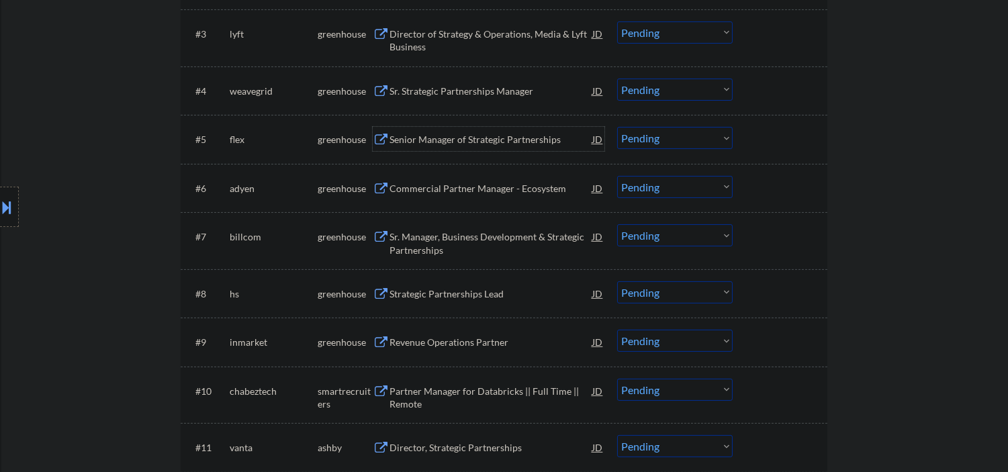
click at [507, 142] on div "Senior Manager of Strategic Partnerships" at bounding box center [491, 139] width 203 height 13
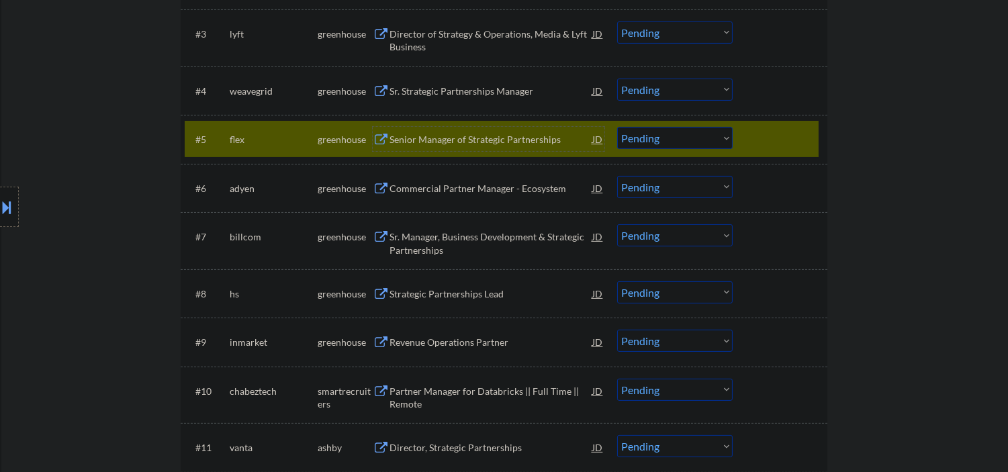
click at [446, 133] on div "Senior Manager of Strategic Partnerships" at bounding box center [491, 139] width 203 height 13
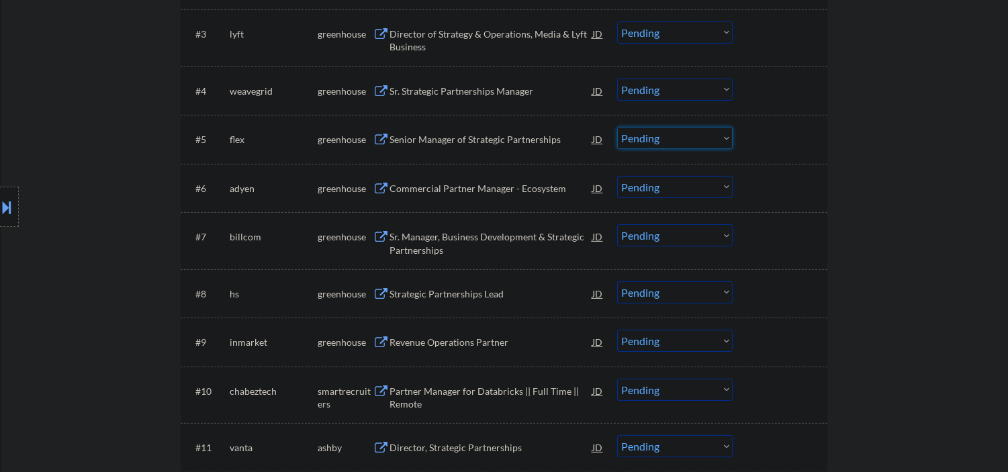
click at [654, 142] on select "Choose an option... Pending Applied Excluded (Questions) Excluded (Expired) Exc…" at bounding box center [675, 138] width 116 height 22
click at [617, 127] on select "Choose an option... Pending Applied Excluded (Questions) Excluded (Expired) Exc…" at bounding box center [675, 138] width 116 height 22
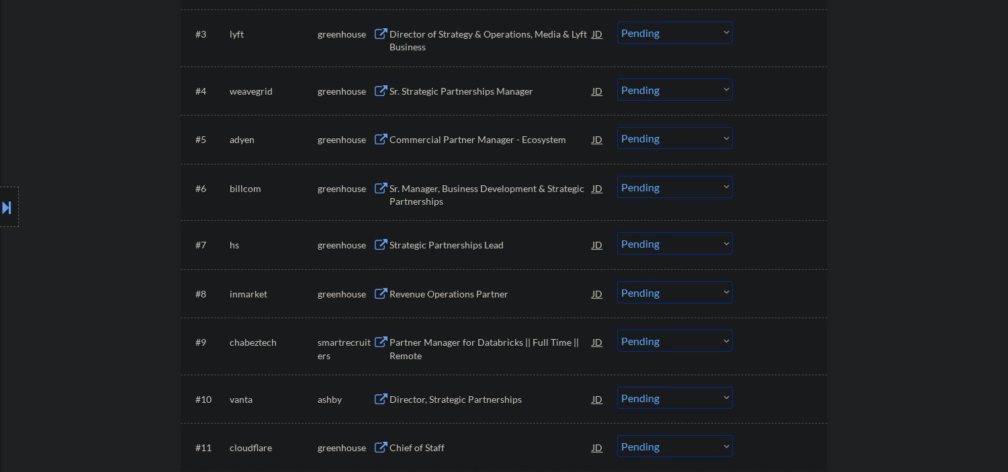
click at [464, 148] on div "Commercial Partner Manager - Ecosystem" at bounding box center [491, 139] width 203 height 24
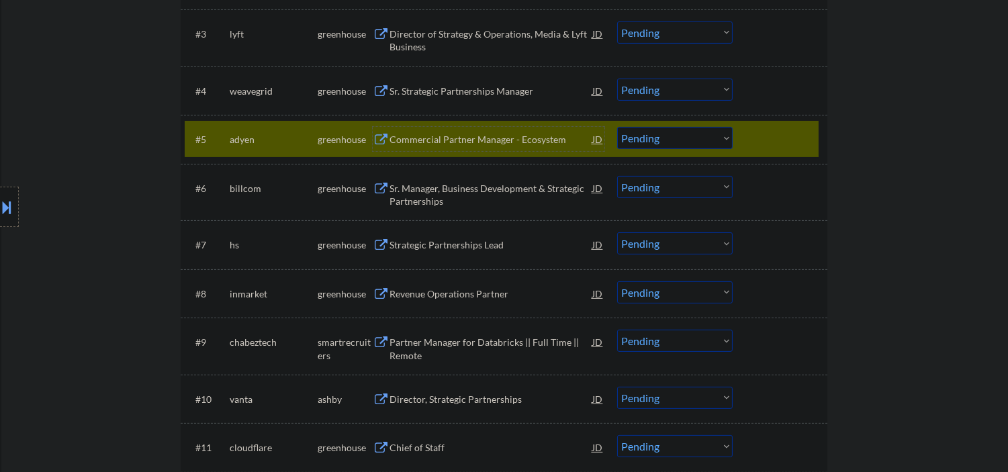
click at [680, 136] on select "Choose an option... Pending Applied Excluded (Questions) Excluded (Expired) Exc…" at bounding box center [675, 138] width 116 height 22
click at [617, 127] on select "Choose an option... Pending Applied Excluded (Questions) Excluded (Expired) Exc…" at bounding box center [675, 138] width 116 height 22
click at [414, 196] on div "Sr. Manager, Business Development & Strategic Partnerships" at bounding box center [491, 195] width 203 height 26
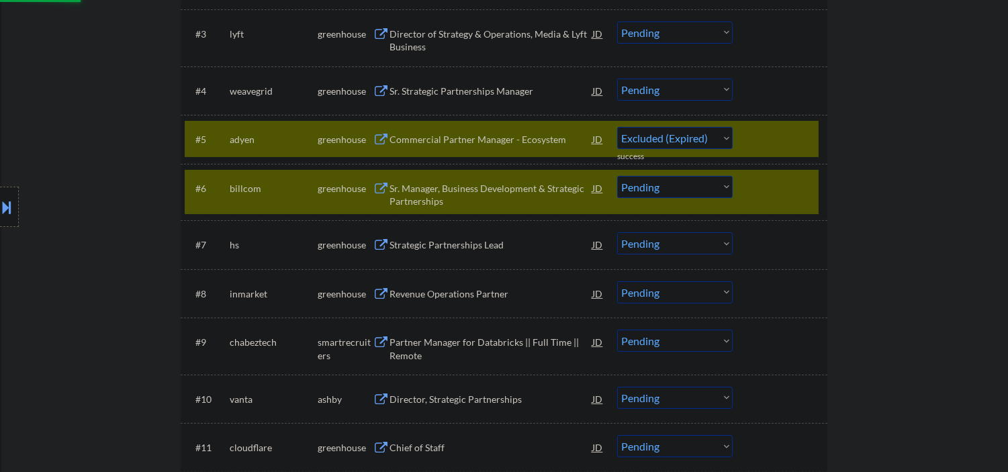
select select ""pending""
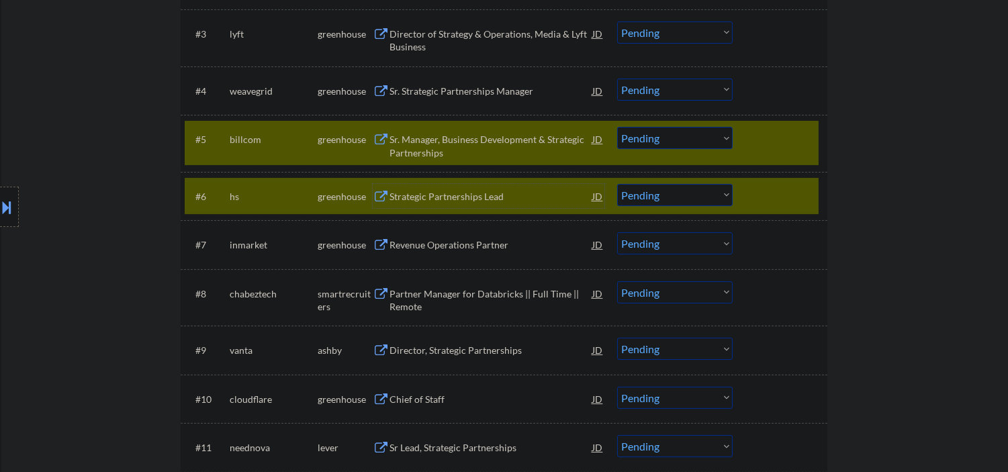
click at [773, 132] on div at bounding box center [781, 139] width 59 height 24
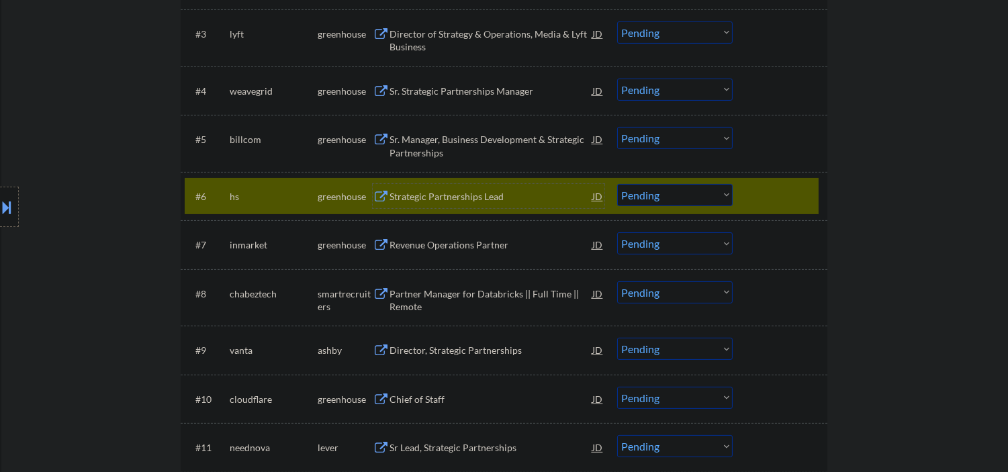
click at [453, 200] on div "Strategic Partnerships Lead" at bounding box center [491, 196] width 203 height 13
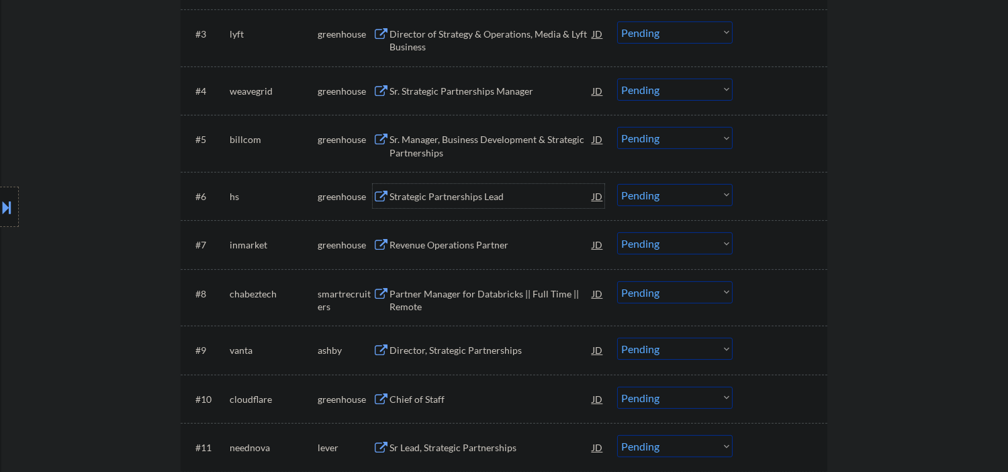
click at [437, 195] on div "Strategic Partnerships Lead" at bounding box center [491, 196] width 203 height 13
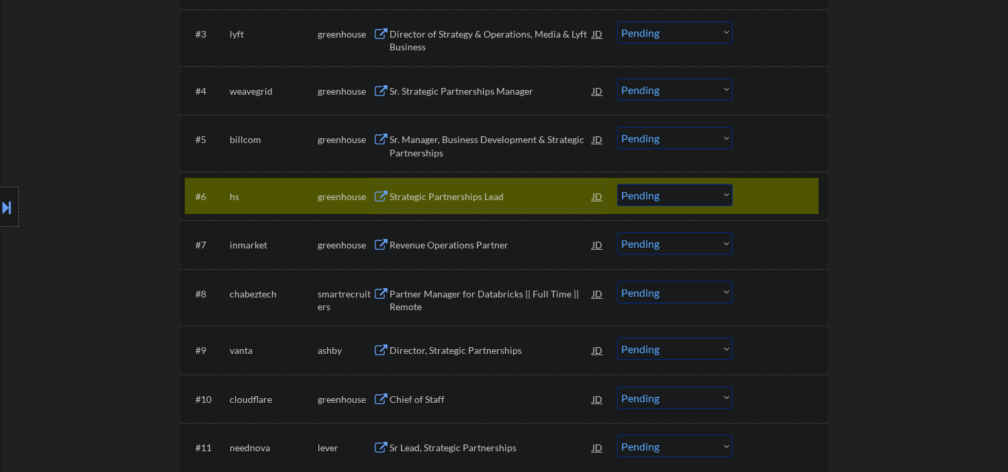
click at [657, 192] on select "Choose an option... Pending Applied Excluded (Questions) Excluded (Expired) Exc…" at bounding box center [675, 195] width 116 height 22
click at [617, 184] on select "Choose an option... Pending Applied Excluded (Questions) Excluded (Expired) Exc…" at bounding box center [675, 195] width 116 height 22
click at [456, 247] on div "Revenue Operations Partner" at bounding box center [491, 245] width 203 height 13
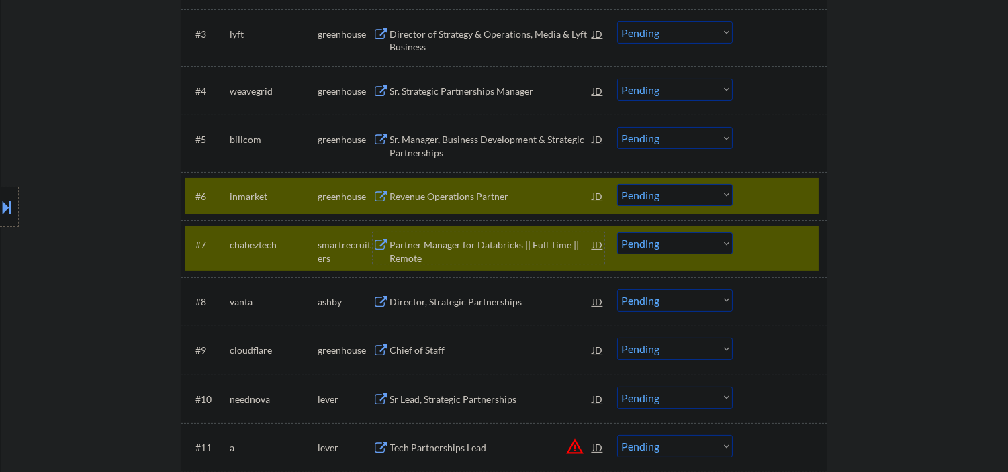
click at [779, 244] on div at bounding box center [781, 244] width 59 height 24
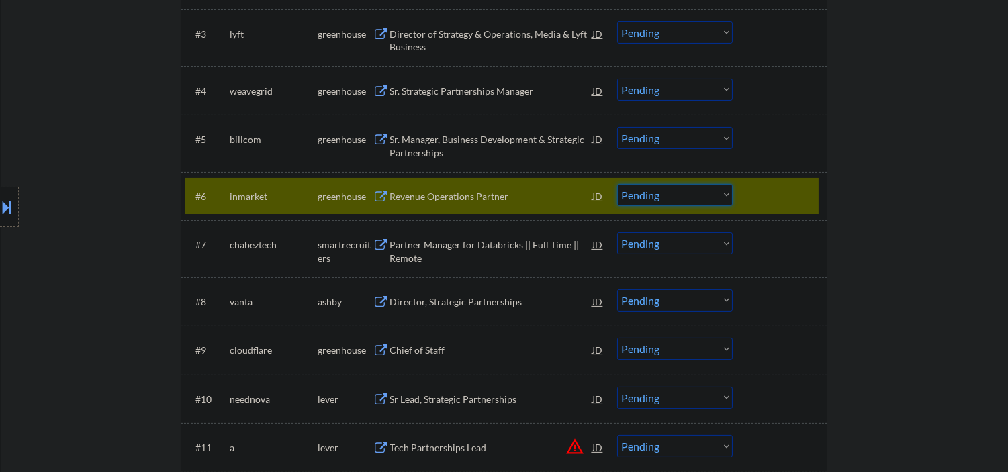
click at [647, 199] on select "Choose an option... Pending Applied Excluded (Questions) Excluded (Expired) Exc…" at bounding box center [675, 195] width 116 height 22
click at [617, 184] on select "Choose an option... Pending Applied Excluded (Questions) Excluded (Expired) Exc…" at bounding box center [675, 195] width 116 height 22
select select ""pending""
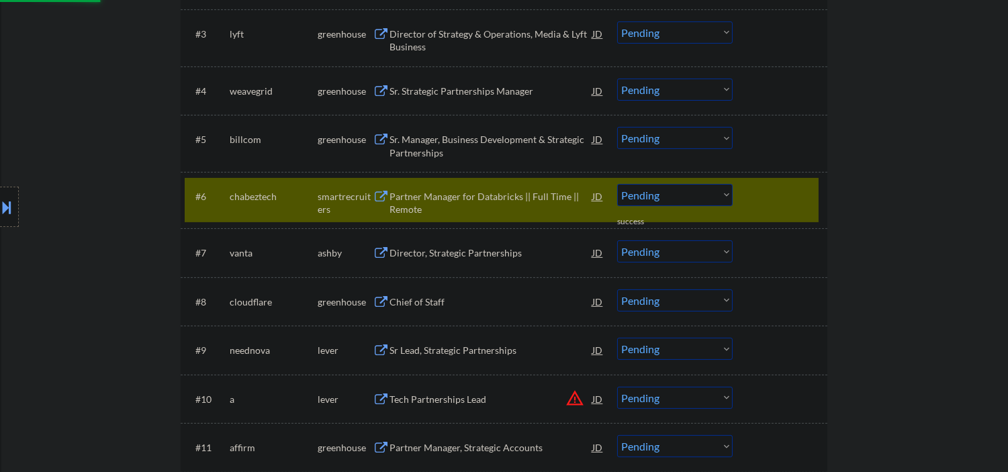
scroll to position [696, 0]
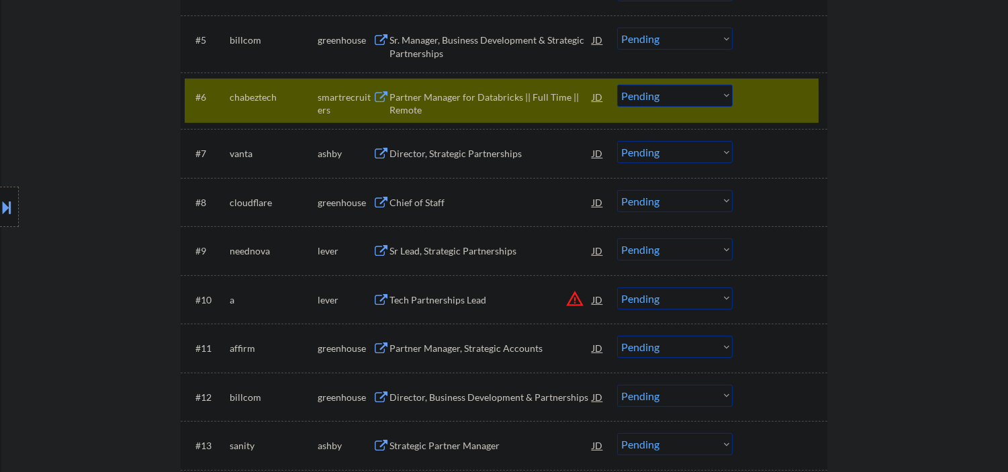
click at [761, 99] on div at bounding box center [781, 97] width 59 height 24
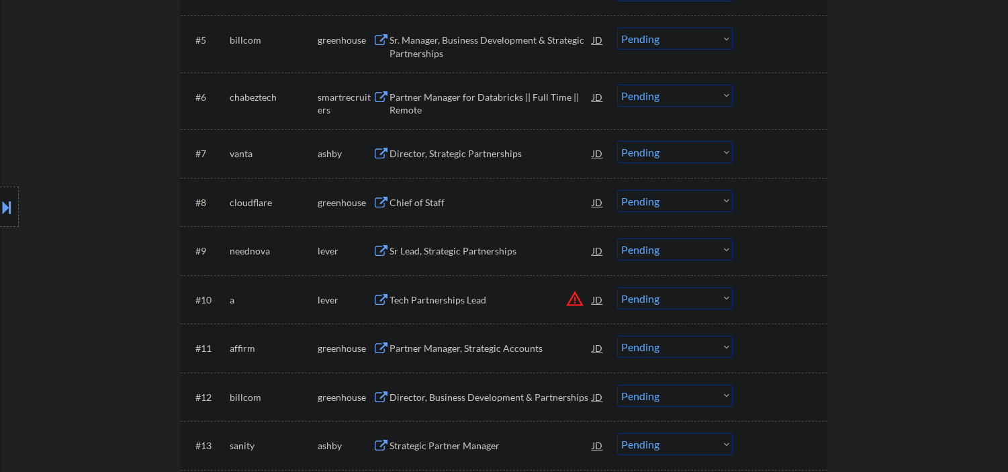
click at [477, 149] on div "Director, Strategic Partnerships" at bounding box center [491, 153] width 203 height 13
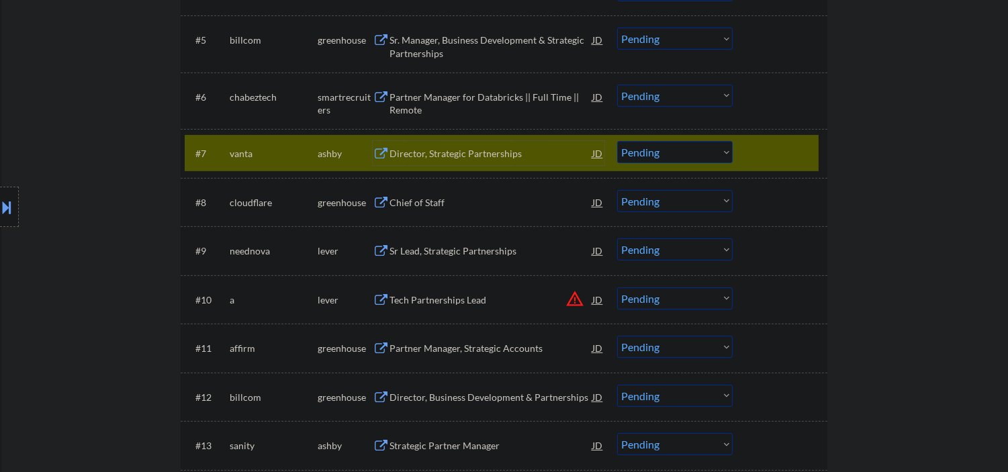
click at [490, 161] on div "Director, Strategic Partnerships" at bounding box center [491, 153] width 203 height 24
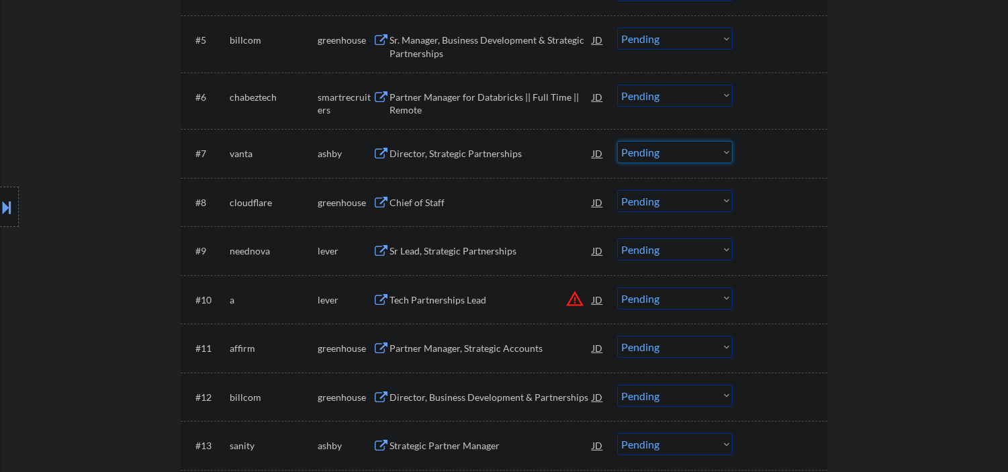
click at [655, 151] on select "Choose an option... Pending Applied Excluded (Questions) Excluded (Expired) Exc…" at bounding box center [675, 152] width 116 height 22
click at [617, 141] on select "Choose an option... Pending Applied Excluded (Questions) Excluded (Expired) Exc…" at bounding box center [675, 152] width 116 height 22
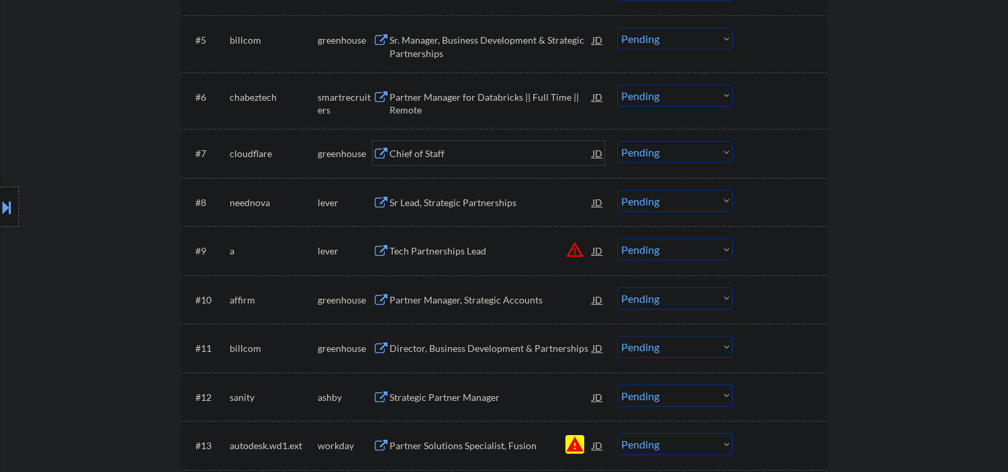
click at [432, 156] on div "Chief of Staff" at bounding box center [491, 153] width 203 height 13
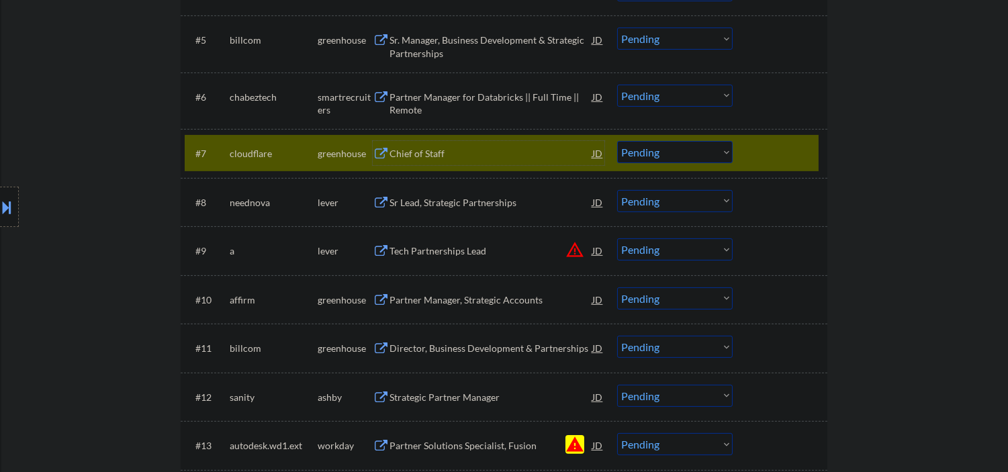
click at [674, 151] on select "Choose an option... Pending Applied Excluded (Questions) Excluded (Expired) Exc…" at bounding box center [675, 152] width 116 height 22
click at [617, 141] on select "Choose an option... Pending Applied Excluded (Questions) Excluded (Expired) Exc…" at bounding box center [675, 152] width 116 height 22
click at [467, 198] on div "Sr Lead, Strategic Partnerships" at bounding box center [491, 202] width 203 height 13
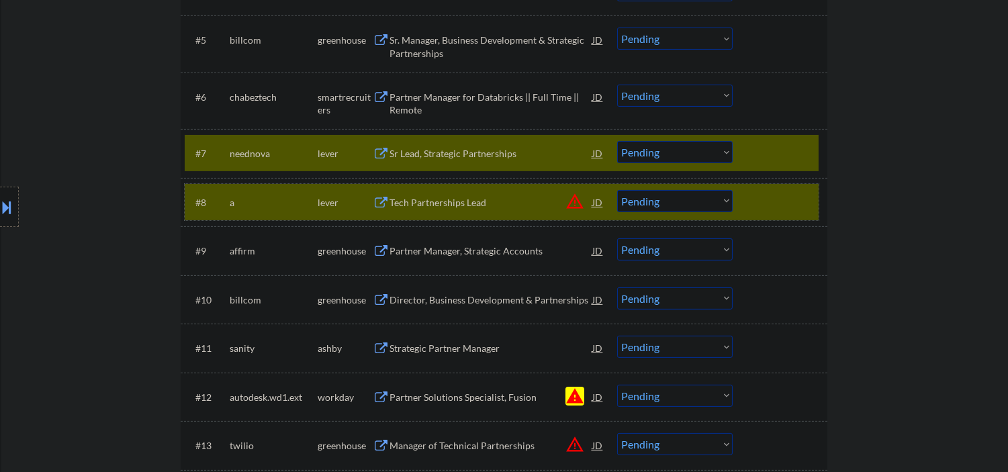
click at [789, 203] on div at bounding box center [781, 202] width 59 height 24
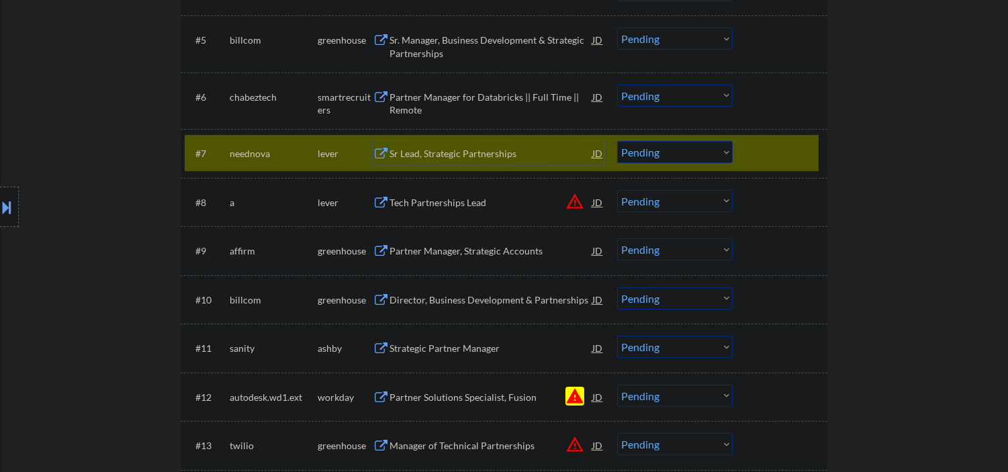
click at [478, 151] on div "Sr Lead, Strategic Partnerships" at bounding box center [491, 153] width 203 height 13
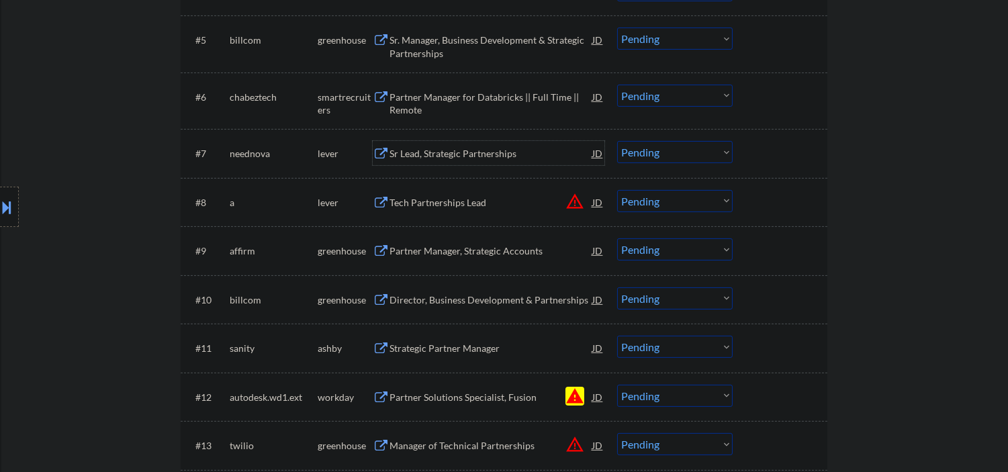
click at [650, 153] on select "Choose an option... Pending Applied Excluded (Questions) Excluded (Expired) Exc…" at bounding box center [675, 152] width 116 height 22
click at [617, 141] on select "Choose an option... Pending Applied Excluded (Questions) Excluded (Expired) Exc…" at bounding box center [675, 152] width 116 height 22
select select ""pending""
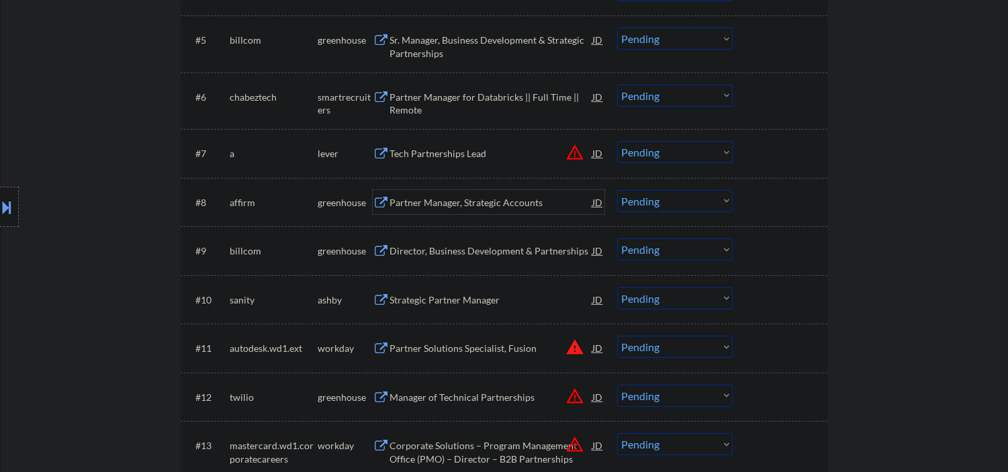
click at [428, 199] on div "Partner Manager, Strategic Accounts" at bounding box center [491, 202] width 203 height 13
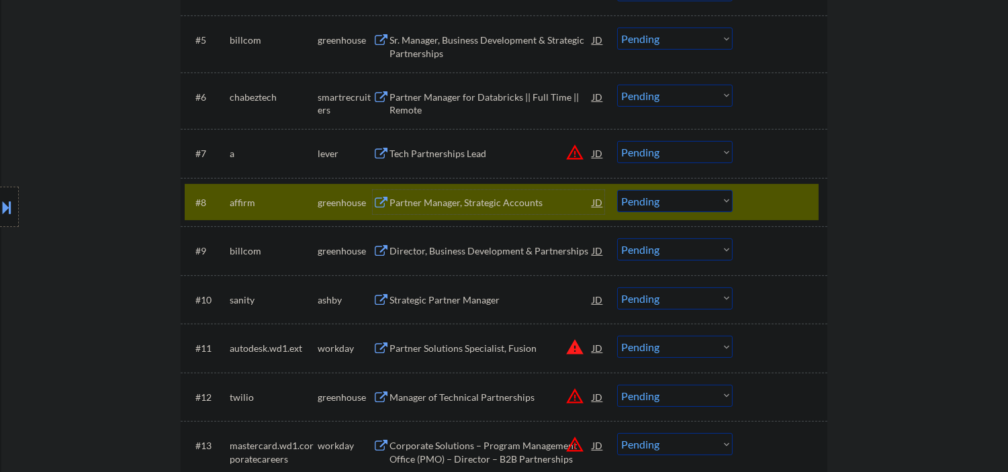
click at [425, 202] on div "Partner Manager, Strategic Accounts" at bounding box center [491, 202] width 203 height 13
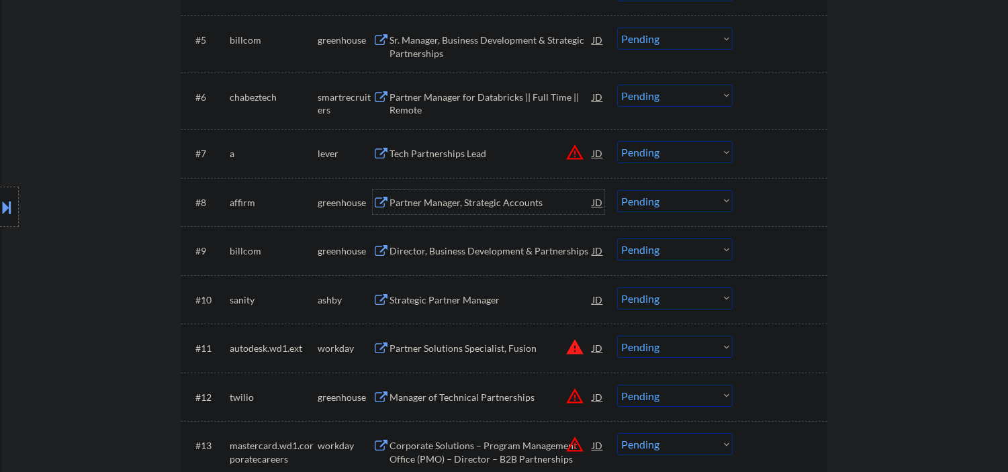
click at [482, 197] on div "Partner Manager, Strategic Accounts" at bounding box center [491, 202] width 203 height 13
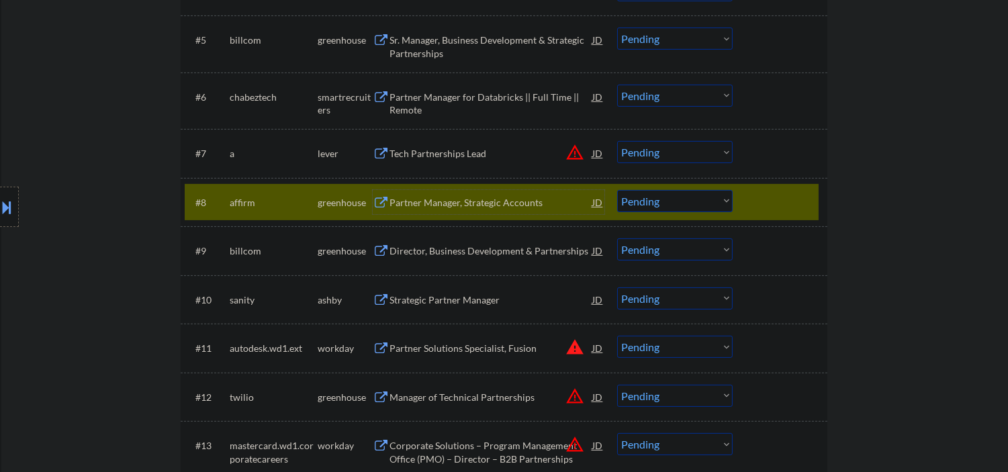
drag, startPoint x: 640, startPoint y: 202, endPoint x: 640, endPoint y: 211, distance: 9.4
click at [640, 202] on select "Choose an option... Pending Applied Excluded (Questions) Excluded (Expired) Exc…" at bounding box center [675, 201] width 116 height 22
click at [617, 190] on select "Choose an option... Pending Applied Excluded (Questions) Excluded (Expired) Exc…" at bounding box center [675, 201] width 116 height 22
select select ""pending""
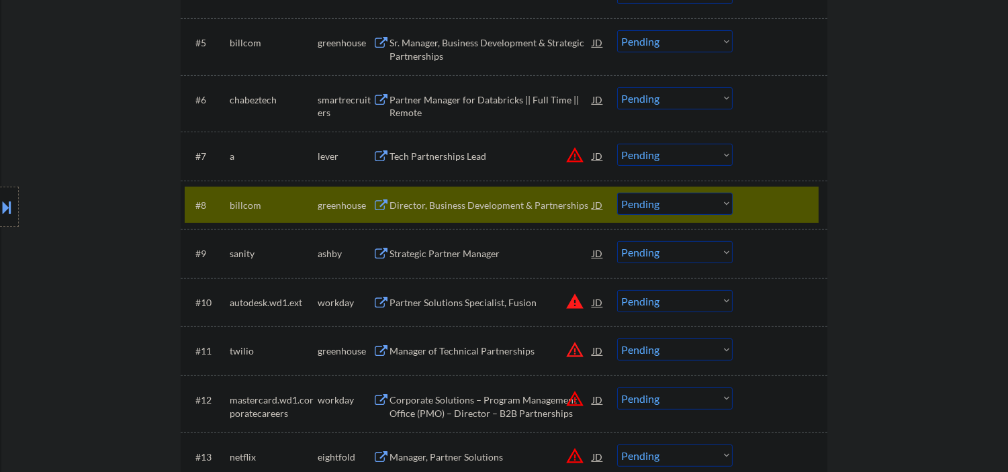
scroll to position [796, 0]
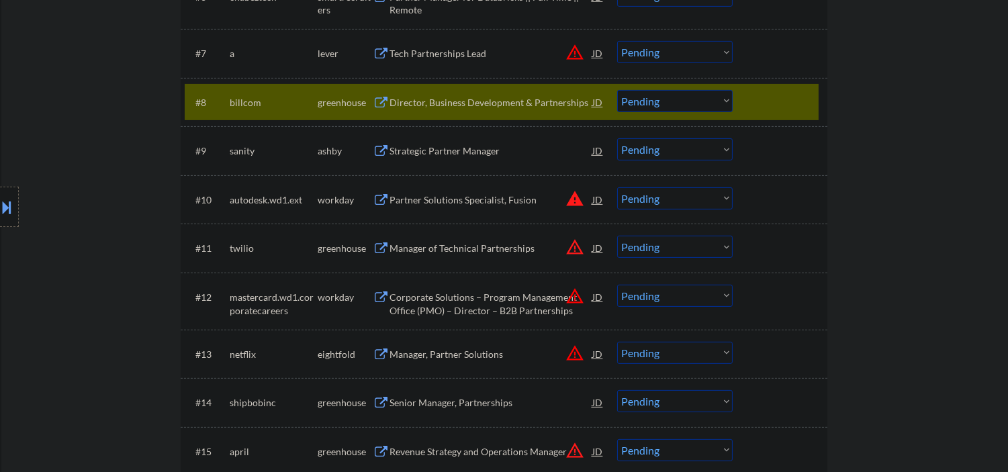
click at [791, 98] on div at bounding box center [781, 102] width 59 height 24
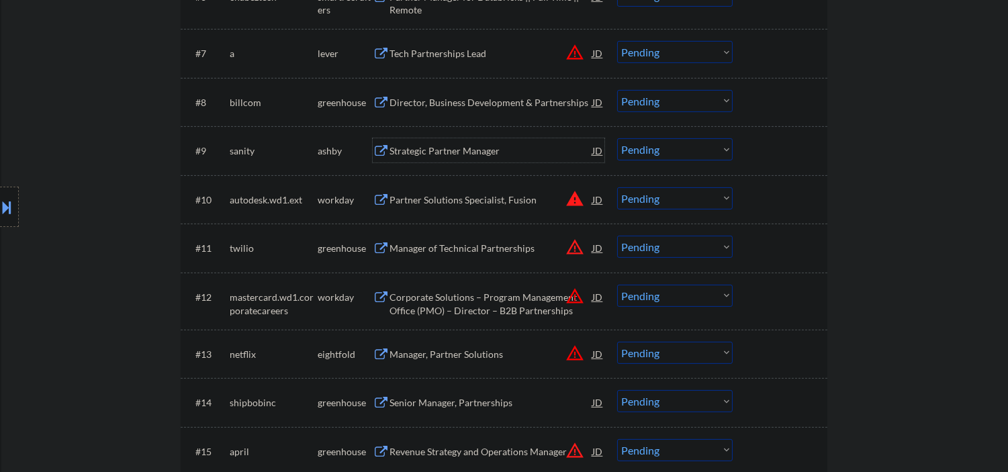
click at [405, 144] on div "Strategic Partner Manager" at bounding box center [491, 150] width 203 height 13
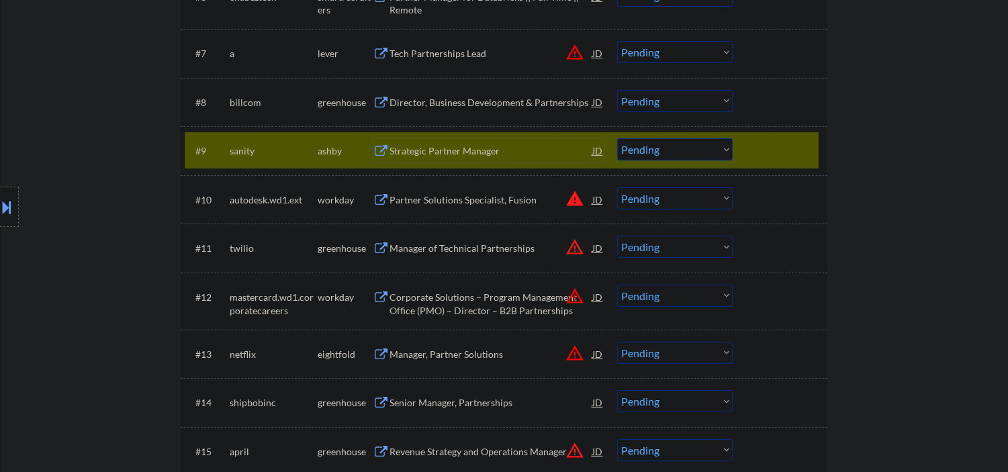
click at [697, 148] on select "Choose an option... Pending Applied Excluded (Questions) Excluded (Expired) Exc…" at bounding box center [675, 149] width 116 height 22
click at [617, 138] on select "Choose an option... Pending Applied Excluded (Questions) Excluded (Expired) Exc…" at bounding box center [675, 149] width 116 height 22
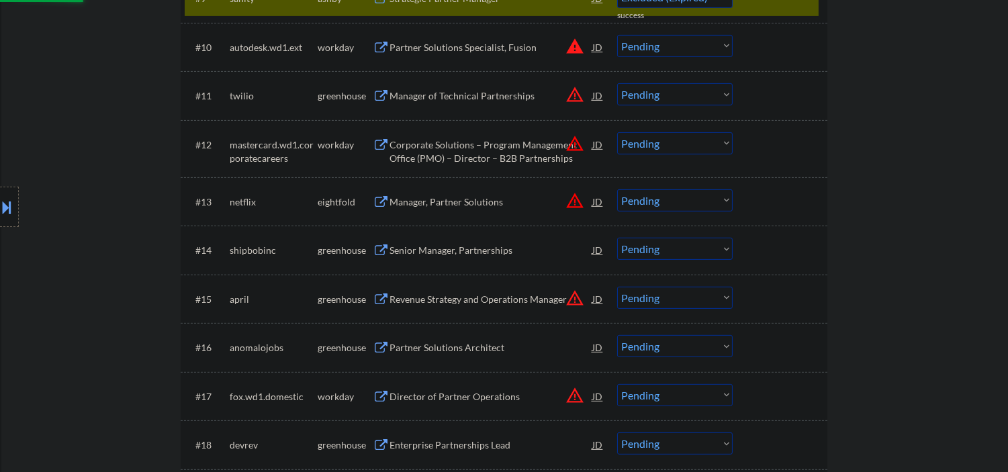
scroll to position [995, 0]
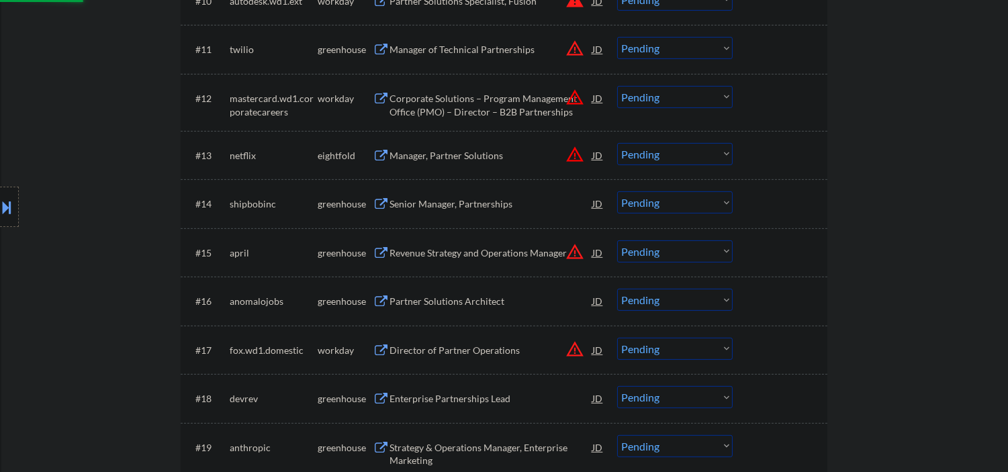
select select ""pending""
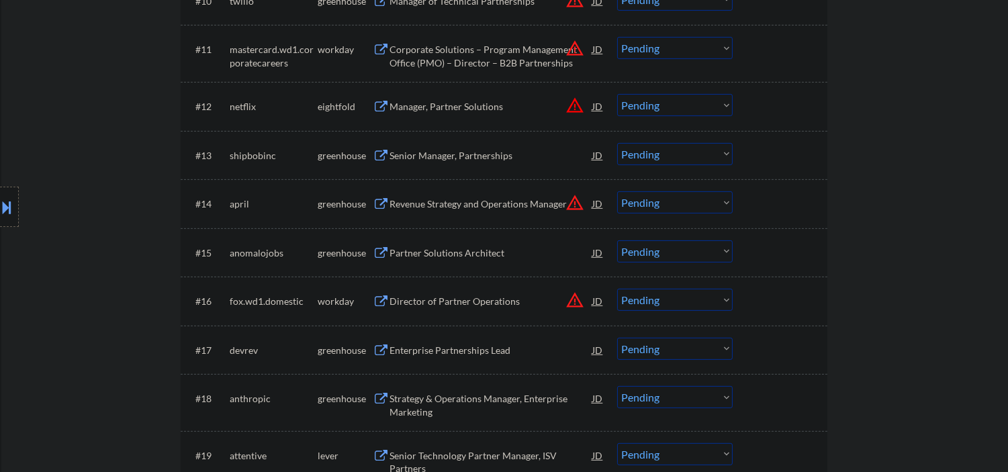
click at [422, 155] on div "Senior Manager, Partnerships" at bounding box center [491, 155] width 203 height 13
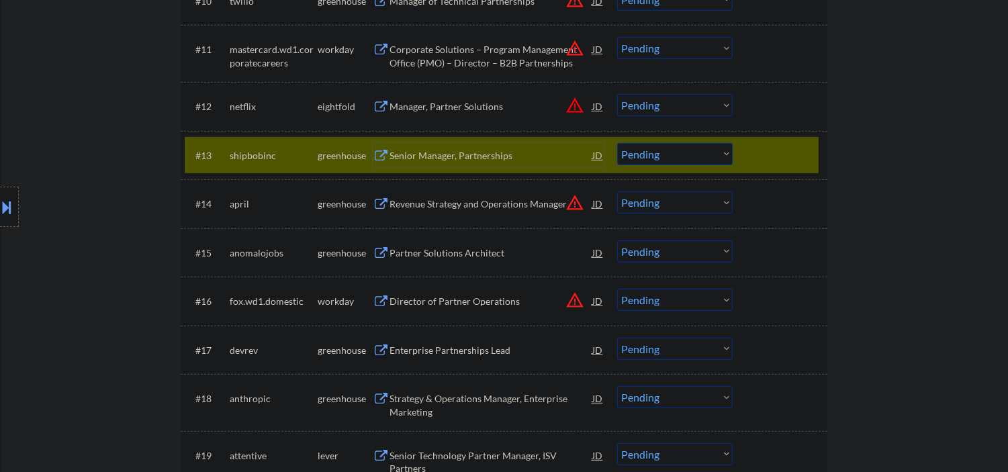
click at [673, 156] on select "Choose an option... Pending Applied Excluded (Questions) Excluded (Expired) Exc…" at bounding box center [675, 154] width 116 height 22
click at [617, 143] on select "Choose an option... Pending Applied Excluded (Questions) Excluded (Expired) Exc…" at bounding box center [675, 154] width 116 height 22
click at [429, 253] on div "Partner Solutions Architect" at bounding box center [491, 253] width 203 height 13
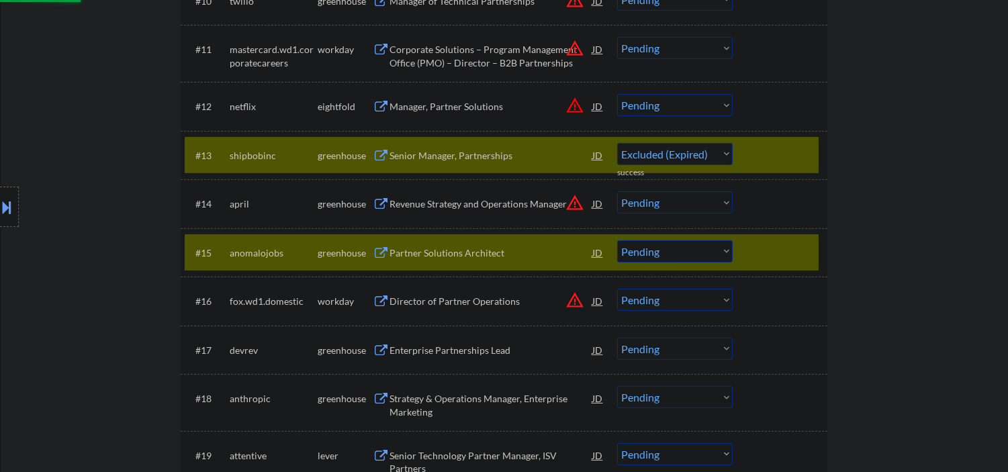
select select ""pending""
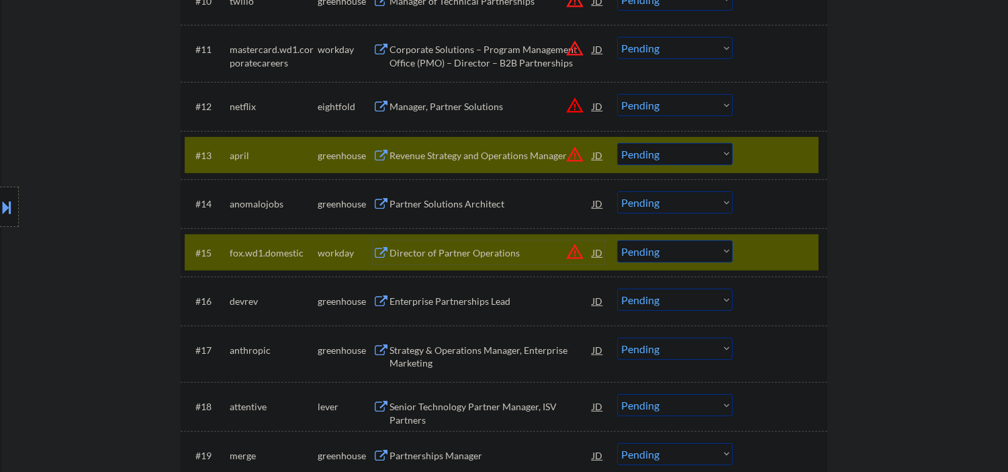
click at [776, 257] on div at bounding box center [781, 253] width 59 height 24
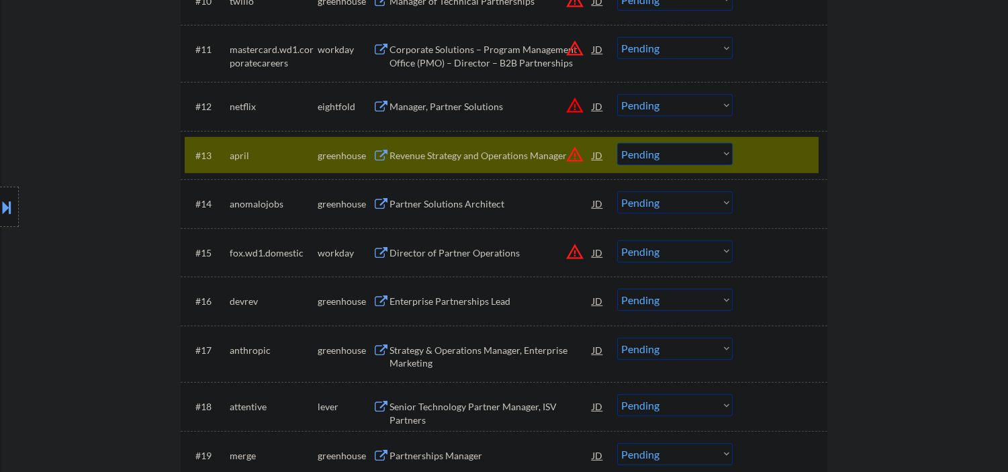
click at [749, 155] on div "#[DATE] greenhouse Revenue Strategy and Operations Manager JD warning_amber Cho…" at bounding box center [502, 155] width 634 height 36
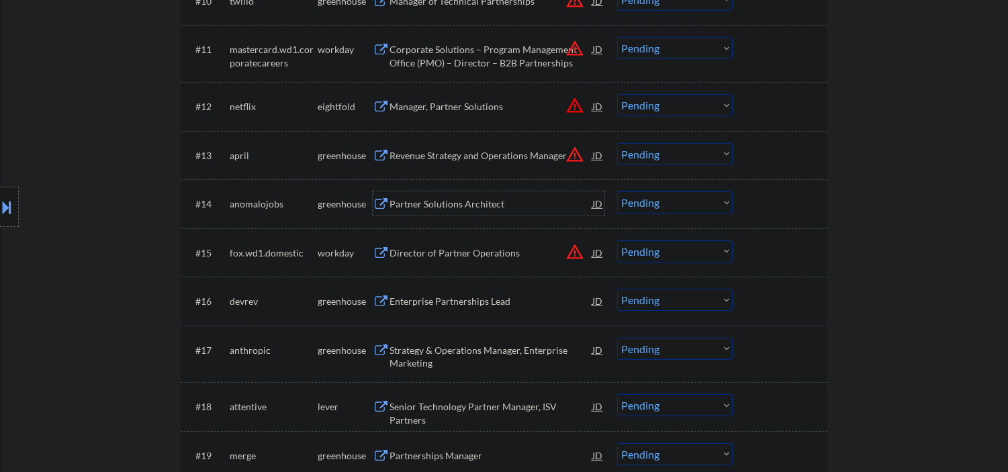
click at [437, 197] on div "Partner Solutions Architect" at bounding box center [491, 203] width 203 height 24
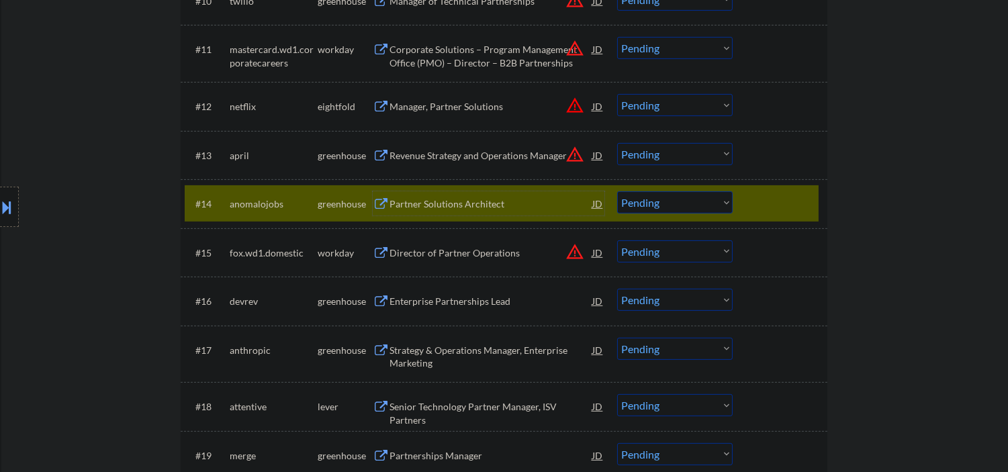
drag, startPoint x: 696, startPoint y: 198, endPoint x: 699, endPoint y: 190, distance: 8.7
click at [696, 198] on select "Choose an option... Pending Applied Excluded (Questions) Excluded (Expired) Exc…" at bounding box center [675, 202] width 116 height 22
click at [617, 191] on select "Choose an option... Pending Applied Excluded (Questions) Excluded (Expired) Exc…" at bounding box center [675, 202] width 116 height 22
click at [471, 302] on div "Enterprise Partnerships Lead" at bounding box center [491, 301] width 203 height 13
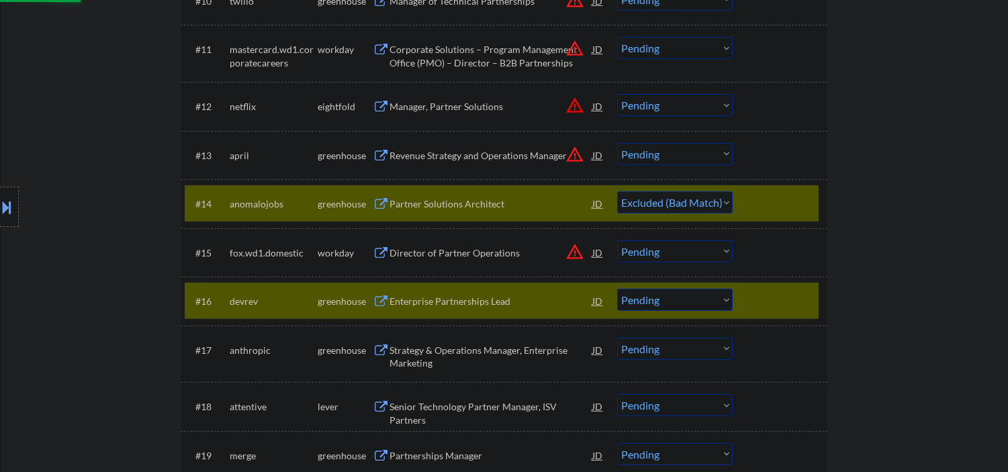
select select ""pending""
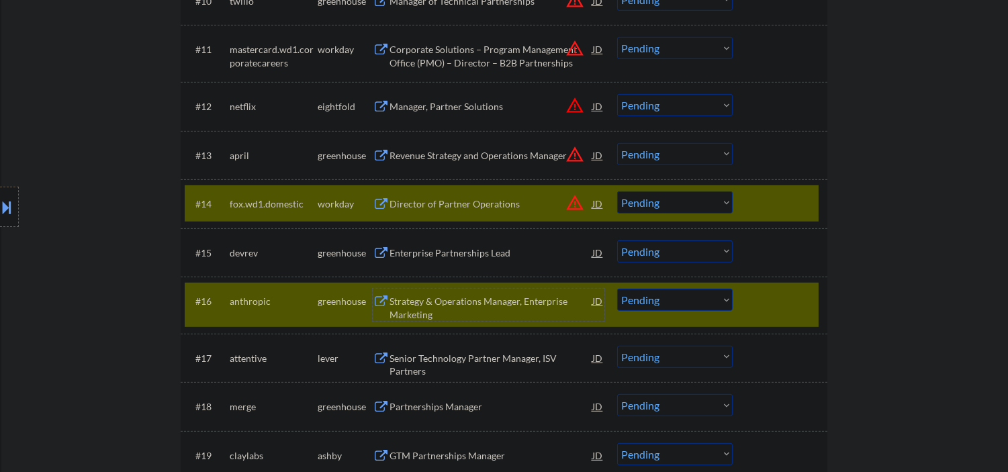
drag, startPoint x: 765, startPoint y: 290, endPoint x: 769, endPoint y: 169, distance: 121.0
click at [765, 289] on div at bounding box center [781, 301] width 59 height 24
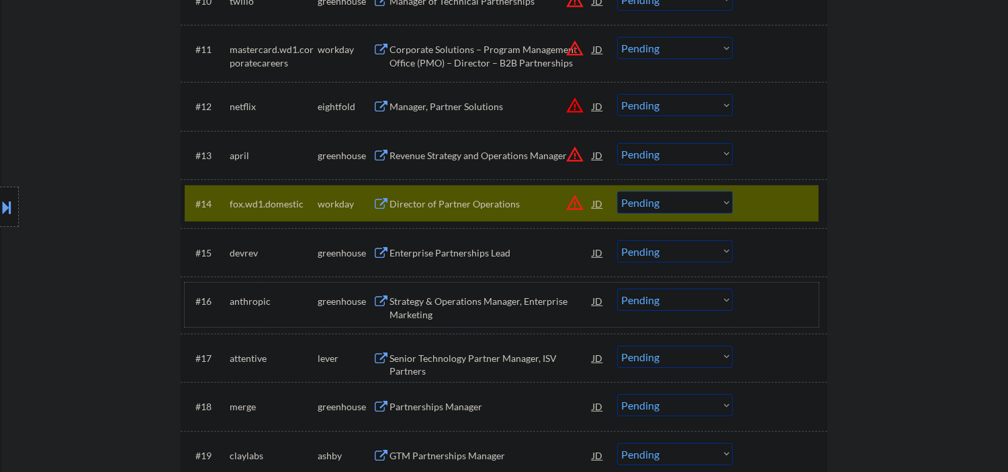
click at [773, 216] on div "#14 fox.wd1.domestic workday Director of Partner Operations JD warning_amber Ch…" at bounding box center [502, 203] width 634 height 36
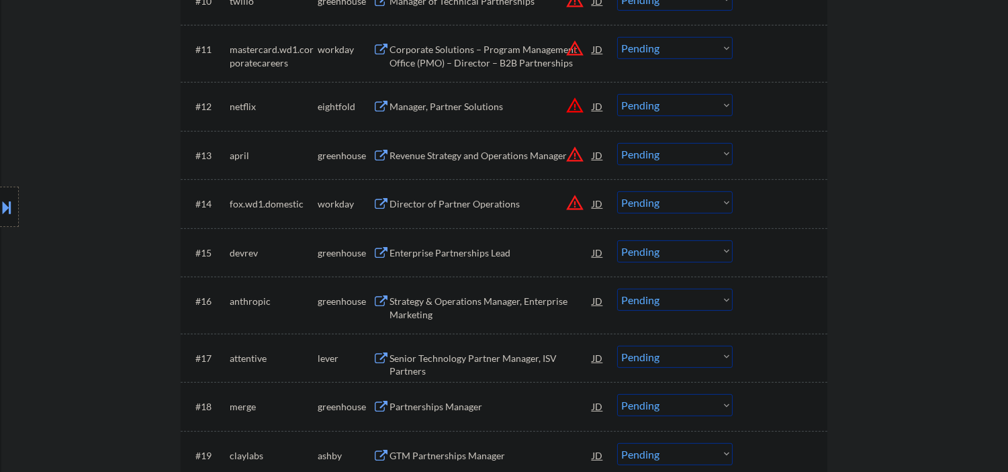
click at [441, 247] on div "Enterprise Partnerships Lead" at bounding box center [491, 253] width 203 height 13
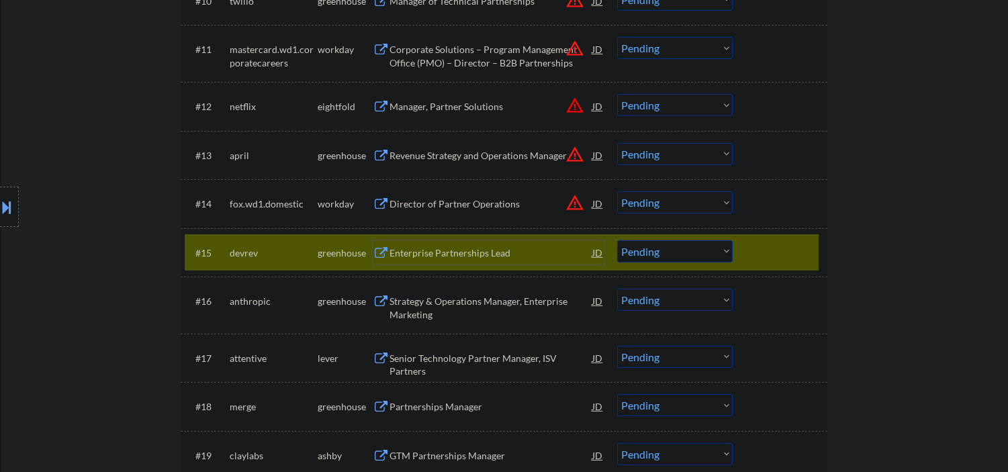
click at [650, 250] on select "Choose an option... Pending Applied Excluded (Questions) Excluded (Expired) Exc…" at bounding box center [675, 252] width 116 height 22
click at [617, 241] on select "Choose an option... Pending Applied Excluded (Questions) Excluded (Expired) Exc…" at bounding box center [675, 252] width 116 height 22
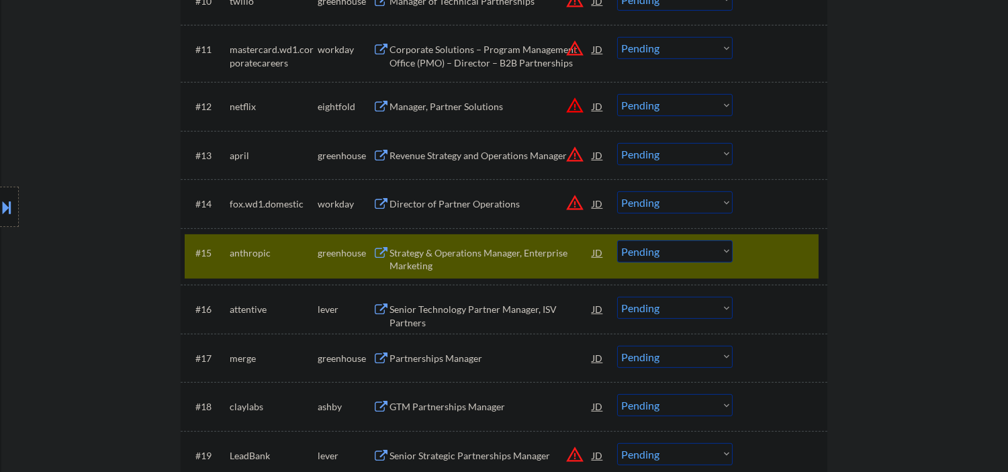
click at [569, 256] on div "Strategy & Operations Manager, Enterprise Marketing" at bounding box center [491, 260] width 203 height 26
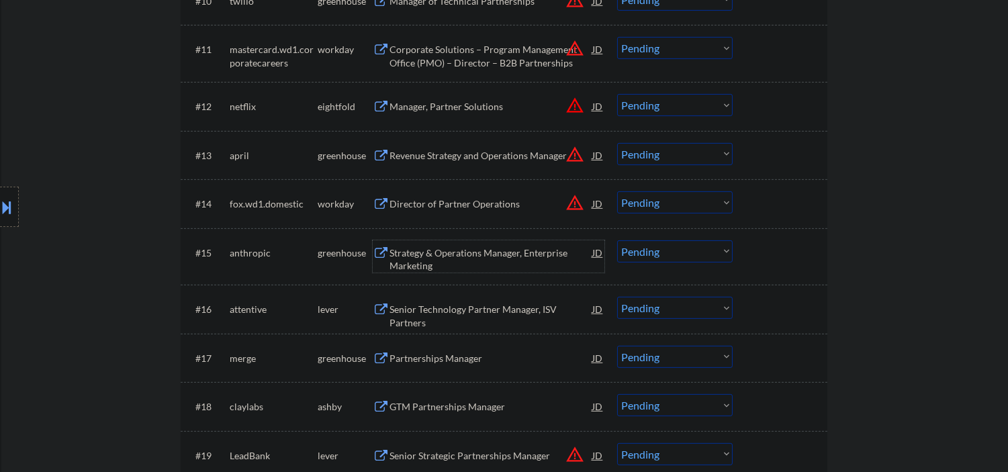
click at [676, 252] on select "Choose an option... Pending Applied Excluded (Questions) Excluded (Expired) Exc…" at bounding box center [675, 252] width 116 height 22
click at [617, 241] on select "Choose an option... Pending Applied Excluded (Questions) Excluded (Expired) Exc…" at bounding box center [675, 252] width 116 height 22
click at [453, 318] on div "Senior Technology Partner Manager, ISV Partners" at bounding box center [491, 309] width 203 height 24
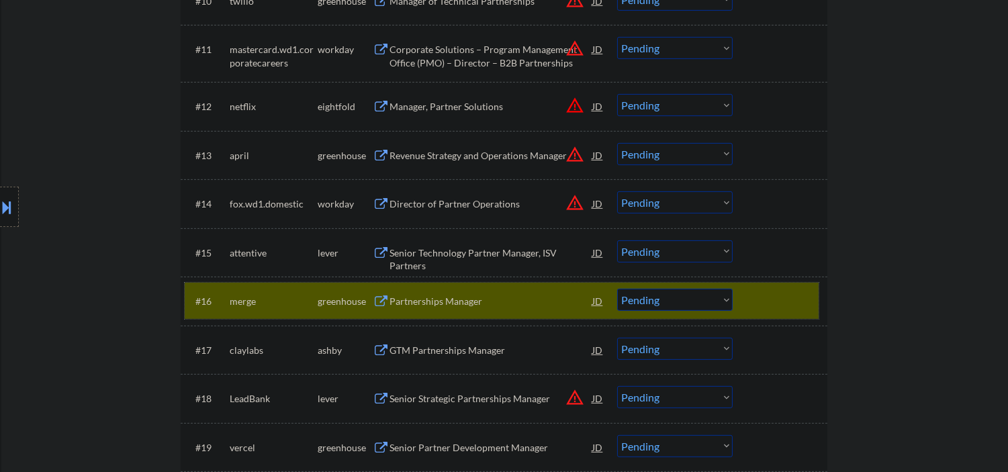
click at [777, 303] on div at bounding box center [781, 301] width 59 height 24
click at [526, 251] on div "Senior Technology Partner Manager, ISV Partners" at bounding box center [491, 260] width 203 height 26
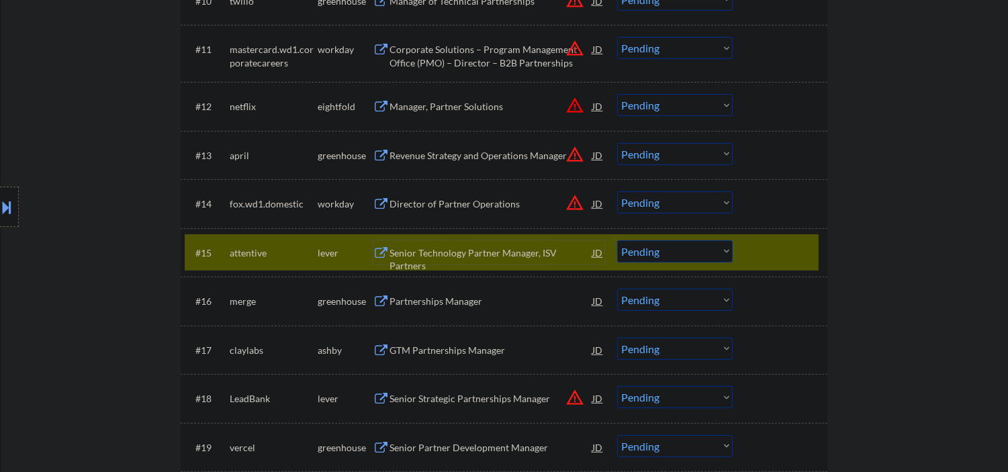
drag, startPoint x: 652, startPoint y: 252, endPoint x: 660, endPoint y: 249, distance: 8.7
click at [652, 252] on select "Choose an option... Pending Applied Excluded (Questions) Excluded (Expired) Exc…" at bounding box center [675, 252] width 116 height 22
click at [617, 241] on select "Choose an option... Pending Applied Excluded (Questions) Excluded (Expired) Exc…" at bounding box center [675, 252] width 116 height 22
click at [426, 310] on div "Partnerships Manager" at bounding box center [491, 301] width 203 height 24
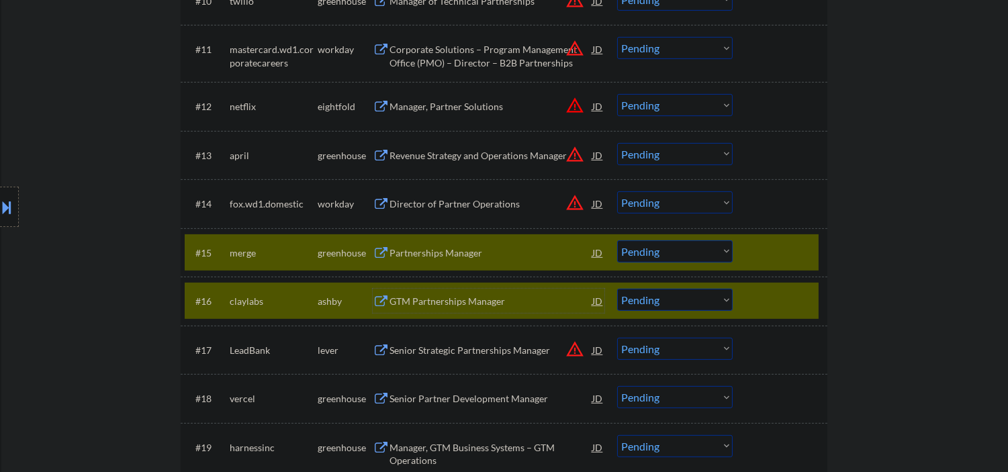
click at [769, 306] on div at bounding box center [781, 301] width 59 height 24
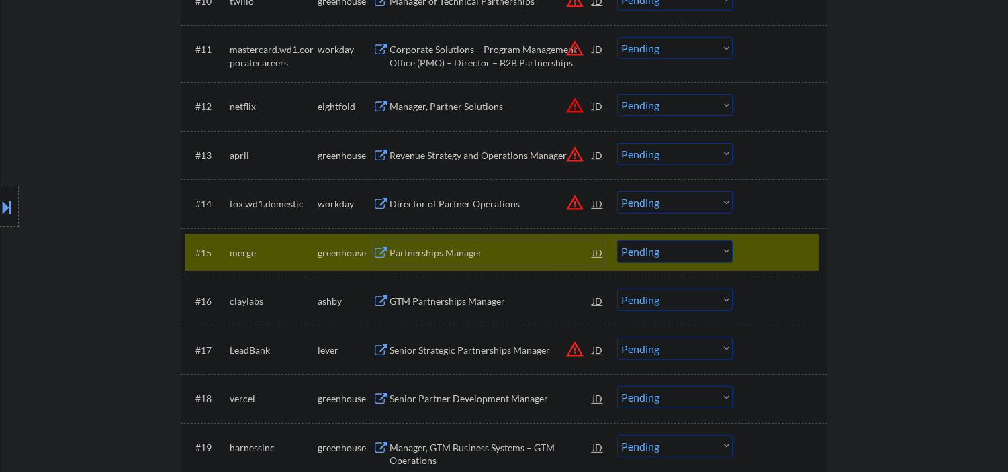
click at [404, 247] on div "Partnerships Manager" at bounding box center [491, 253] width 203 height 13
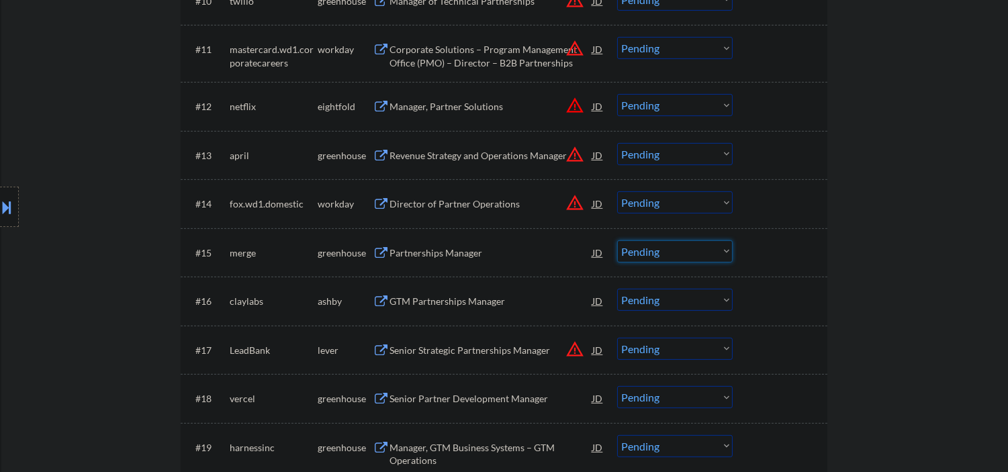
drag, startPoint x: 666, startPoint y: 249, endPoint x: 670, endPoint y: 259, distance: 11.3
click at [667, 249] on select "Choose an option... Pending Applied Excluded (Questions) Excluded (Expired) Exc…" at bounding box center [675, 252] width 116 height 22
click at [617, 241] on select "Choose an option... Pending Applied Excluded (Questions) Excluded (Expired) Exc…" at bounding box center [675, 252] width 116 height 22
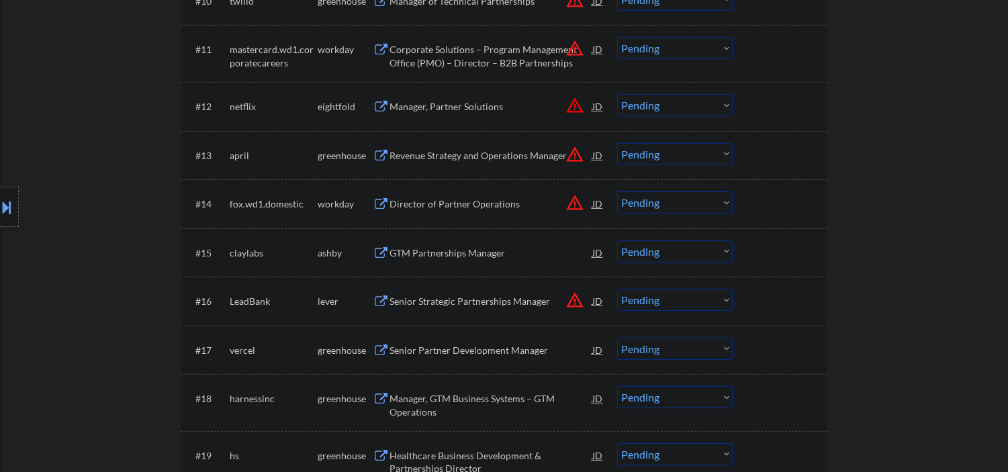
click at [440, 251] on div "GTM Partnerships Manager" at bounding box center [491, 253] width 203 height 13
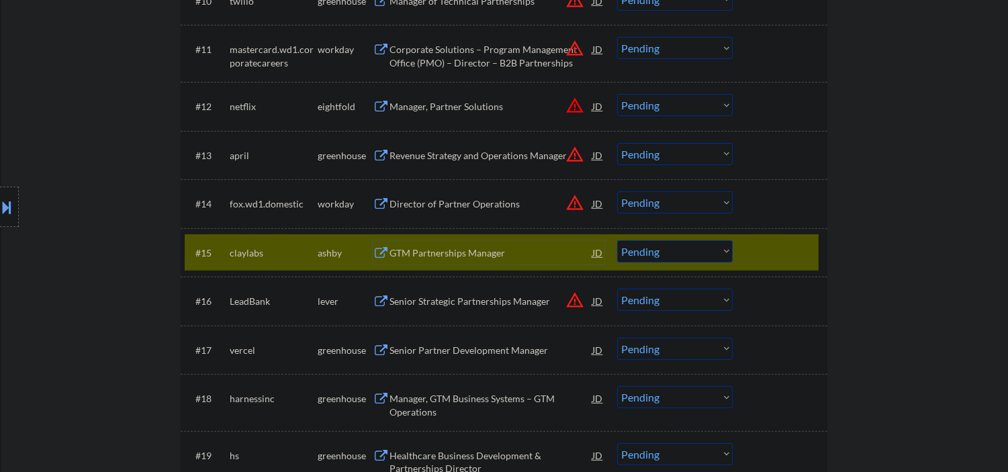
click at [424, 247] on div "GTM Partnerships Manager" at bounding box center [491, 253] width 203 height 13
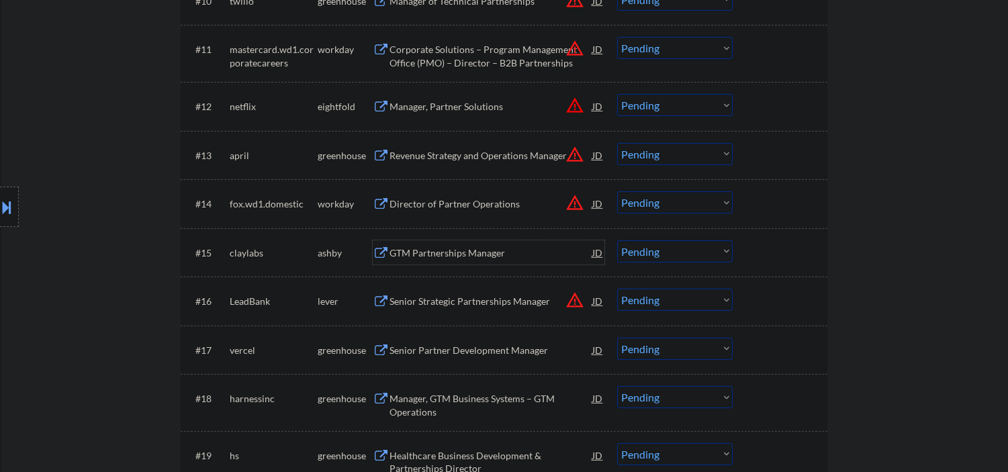
click at [640, 251] on select "Choose an option... Pending Applied Excluded (Questions) Excluded (Expired) Exc…" at bounding box center [675, 252] width 116 height 22
click at [648, 253] on select "Choose an option... Pending Applied Excluded (Questions) Excluded (Expired) Exc…" at bounding box center [675, 252] width 116 height 22
click at [617, 241] on select "Choose an option... Pending Applied Excluded (Questions) Excluded (Expired) Exc…" at bounding box center [675, 252] width 116 height 22
select select ""pending""
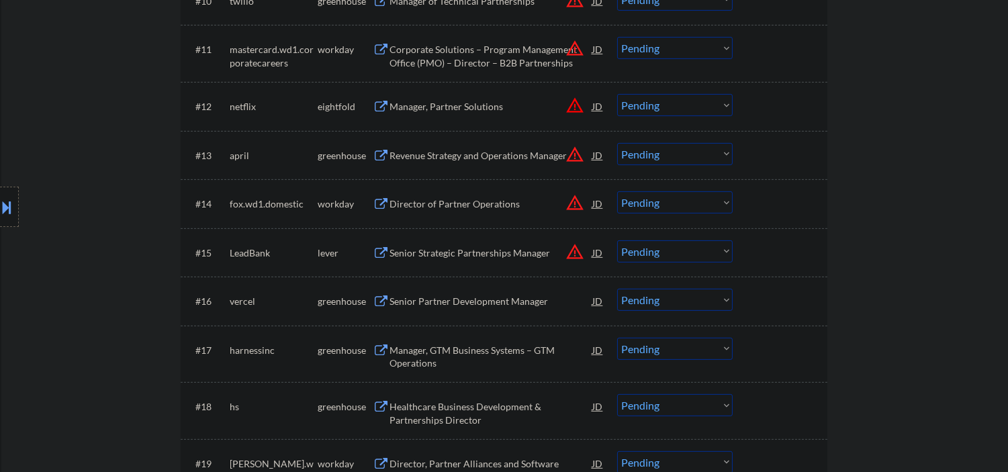
click at [11, 202] on button at bounding box center [7, 207] width 15 height 22
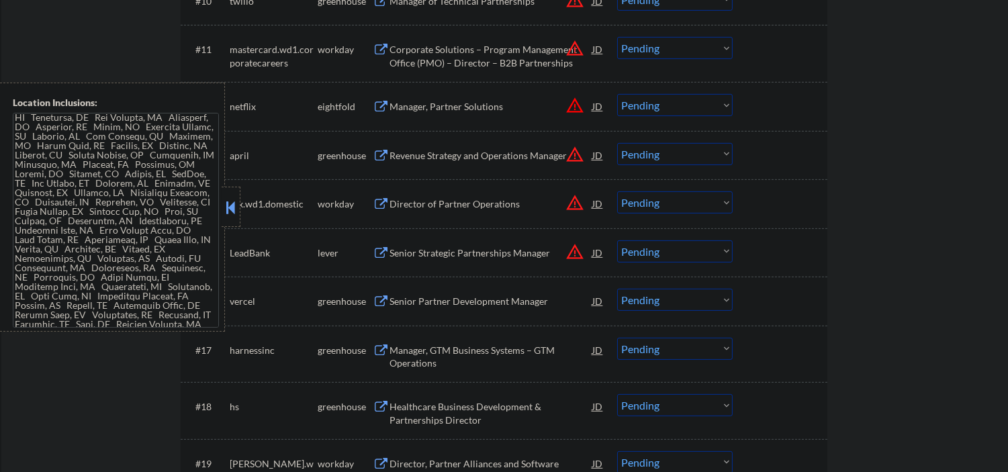
scroll to position [1431, 0]
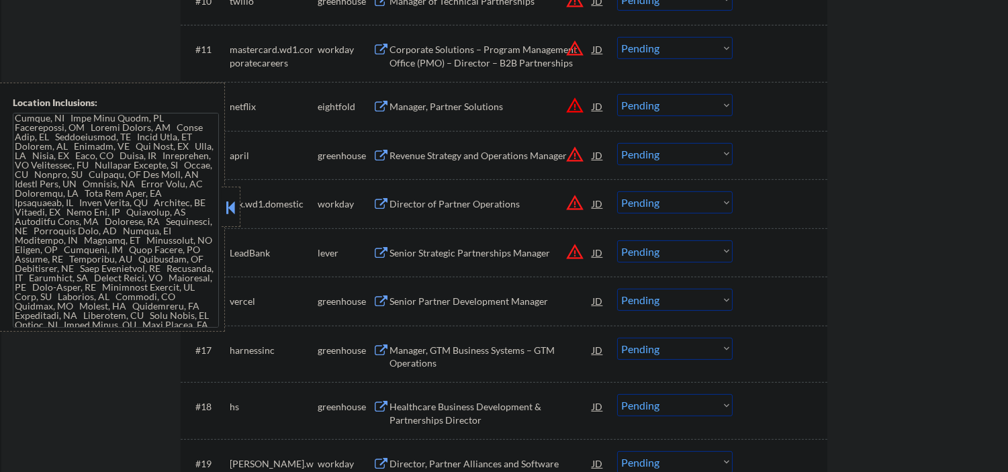
click at [226, 213] on button at bounding box center [230, 208] width 15 height 20
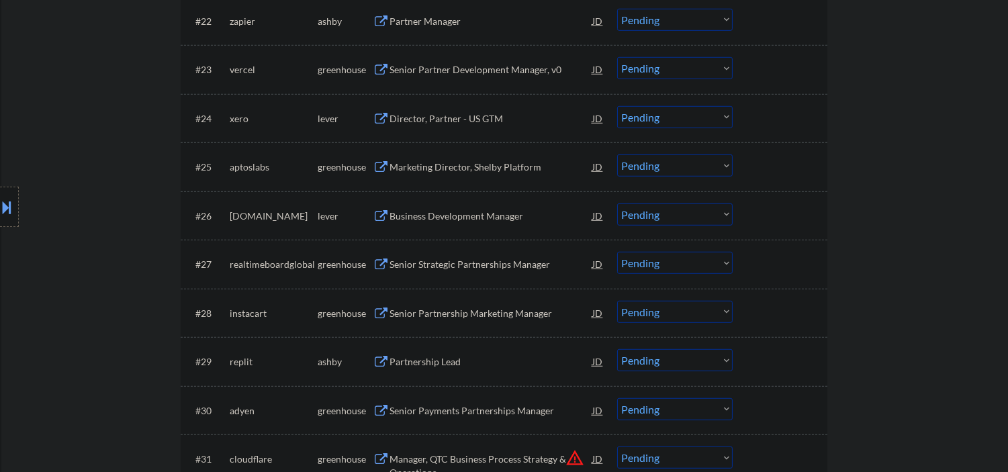
scroll to position [1493, 0]
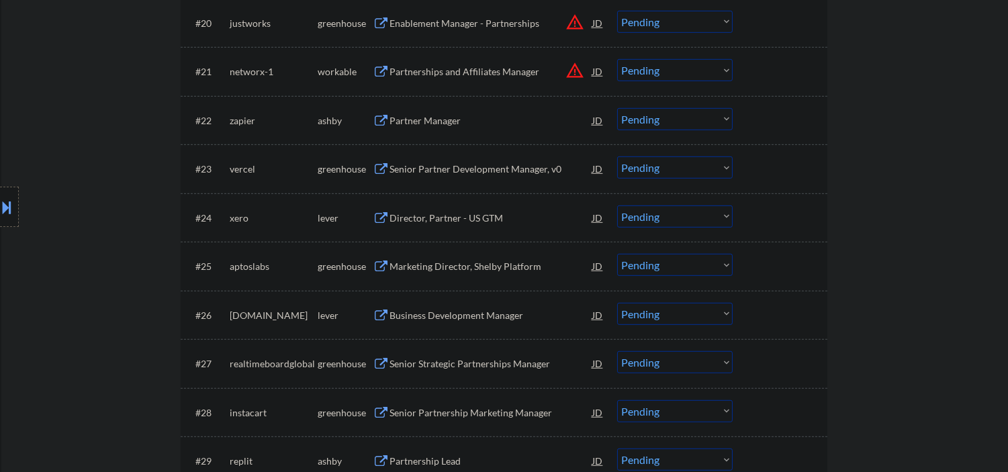
click at [432, 128] on div "Partner Manager" at bounding box center [491, 120] width 203 height 24
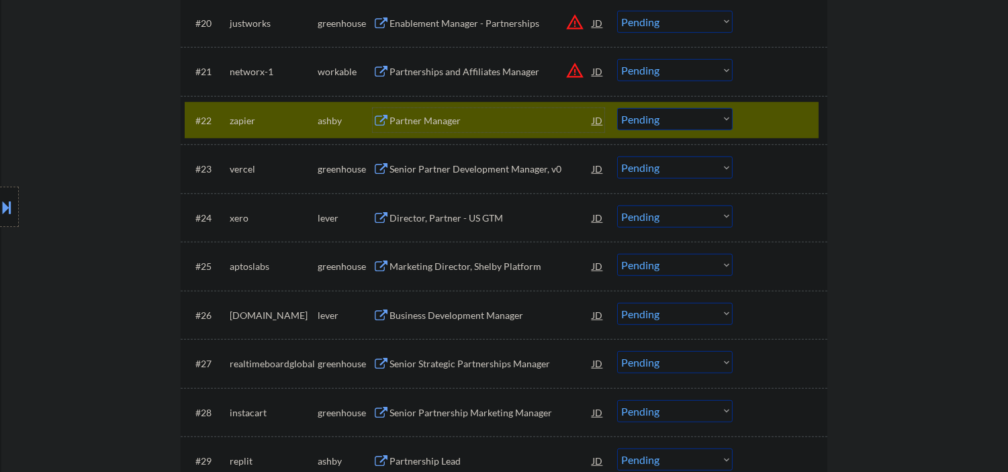
click at [763, 126] on div at bounding box center [781, 120] width 59 height 24
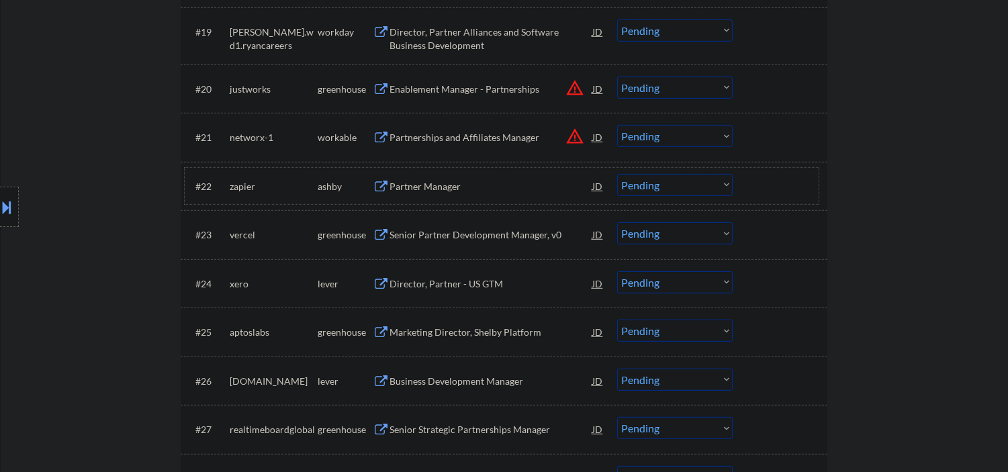
scroll to position [1393, 0]
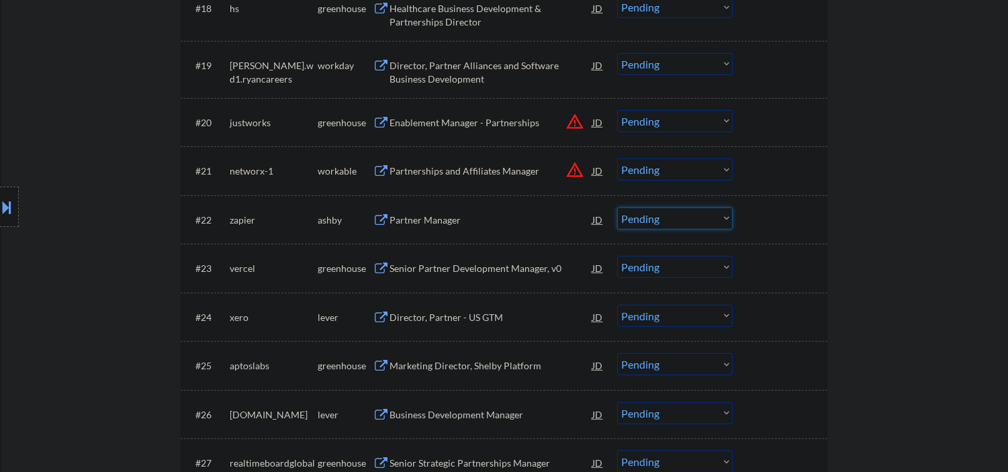
click at [668, 219] on select "Choose an option... Pending Applied Excluded (Questions) Excluded (Expired) Exc…" at bounding box center [675, 219] width 116 height 22
click at [617, 208] on select "Choose an option... Pending Applied Excluded (Questions) Excluded (Expired) Exc…" at bounding box center [675, 219] width 116 height 22
click at [449, 262] on div "Senior Partner Development Manager, v0" at bounding box center [491, 268] width 203 height 13
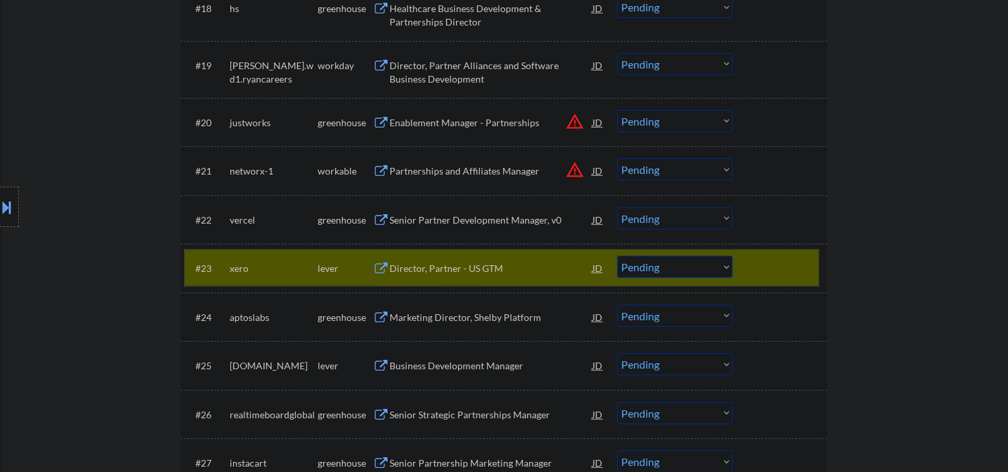
click at [755, 265] on div at bounding box center [781, 268] width 59 height 24
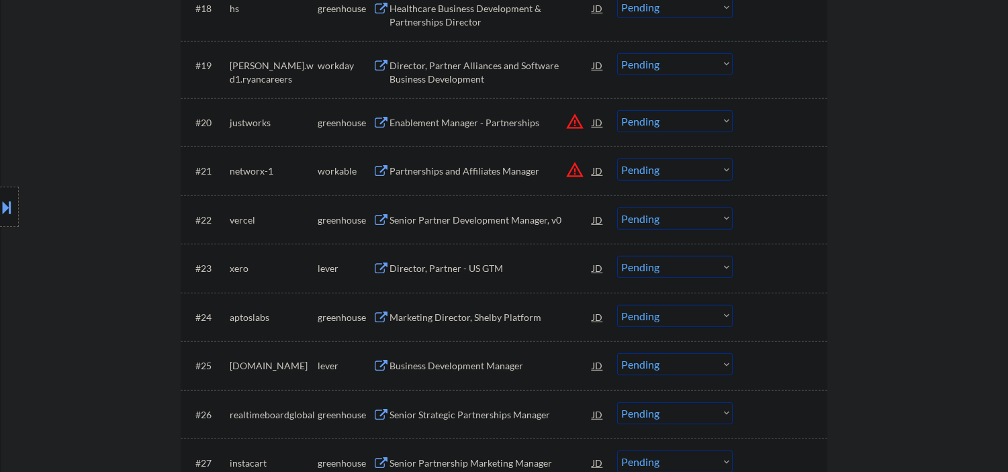
click at [486, 214] on div "Senior Partner Development Manager, v0" at bounding box center [491, 220] width 203 height 13
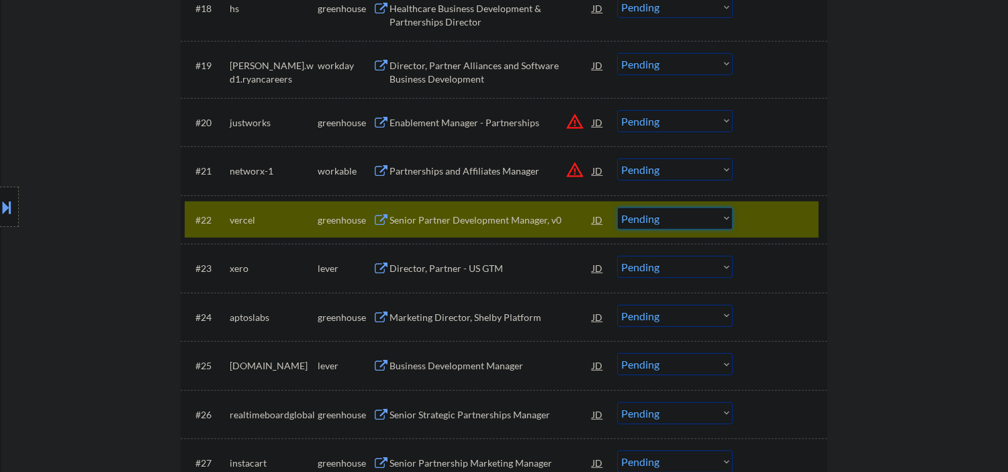
click at [674, 220] on select "Choose an option... Pending Applied Excluded (Questions) Excluded (Expired) Exc…" at bounding box center [675, 219] width 116 height 22
click at [617, 208] on select "Choose an option... Pending Applied Excluded (Questions) Excluded (Expired) Exc…" at bounding box center [675, 219] width 116 height 22
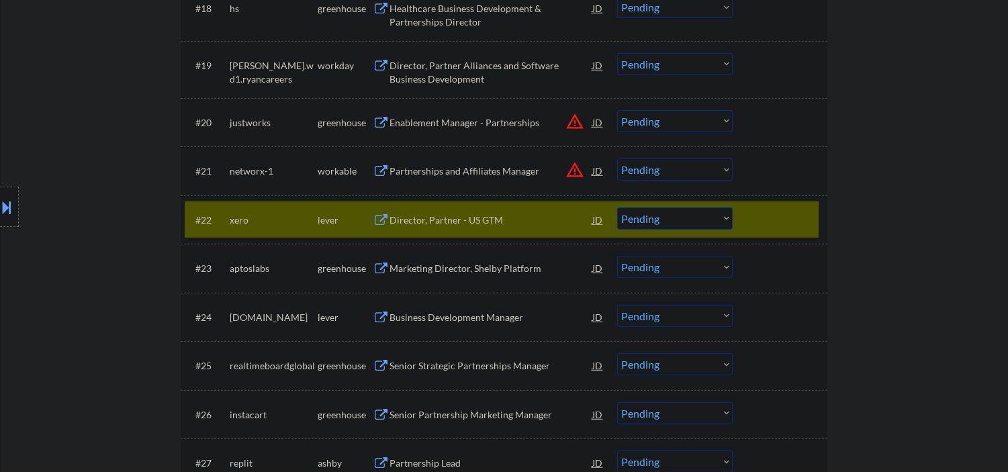
click at [487, 226] on div "Director, Partner - US GTM" at bounding box center [491, 220] width 203 height 24
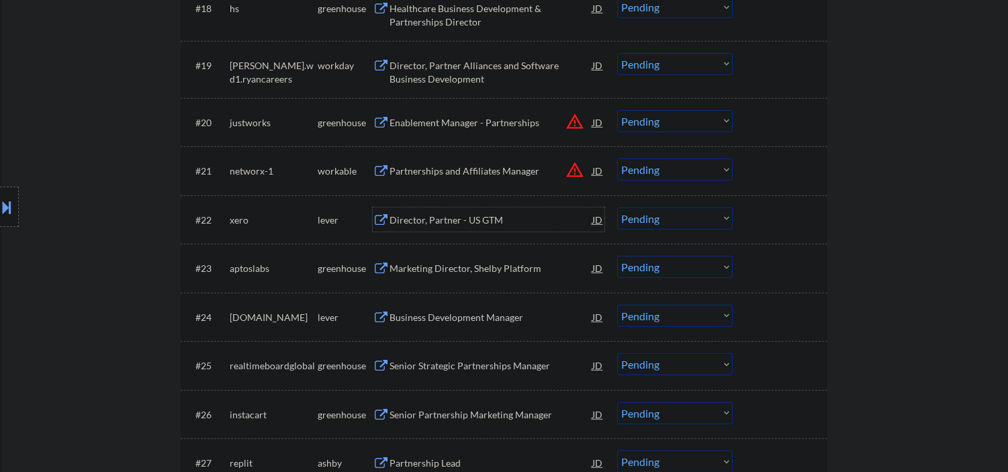
click at [478, 222] on div "Director, Partner - US GTM" at bounding box center [491, 220] width 203 height 13
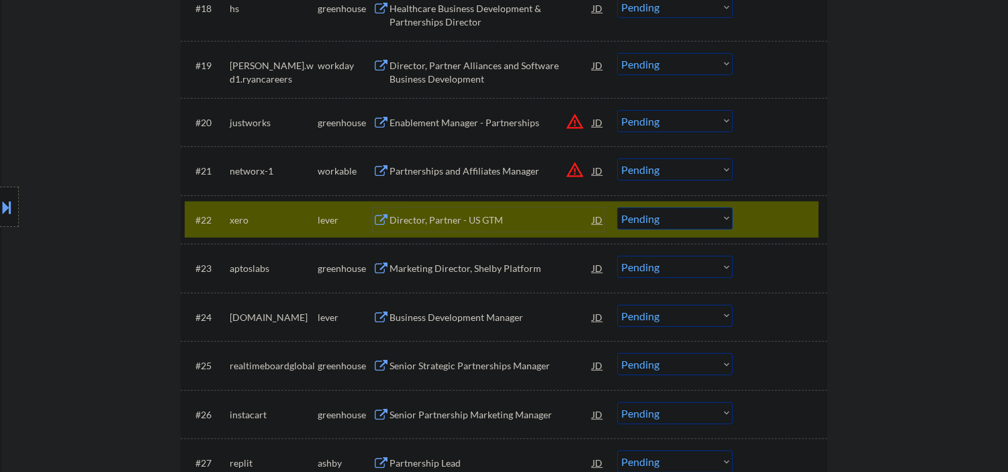
click at [628, 220] on select "Choose an option... Pending Applied Excluded (Questions) Excluded (Expired) Exc…" at bounding box center [675, 219] width 116 height 22
click at [617, 208] on select "Choose an option... Pending Applied Excluded (Questions) Excluded (Expired) Exc…" at bounding box center [675, 219] width 116 height 22
select select ""pending""
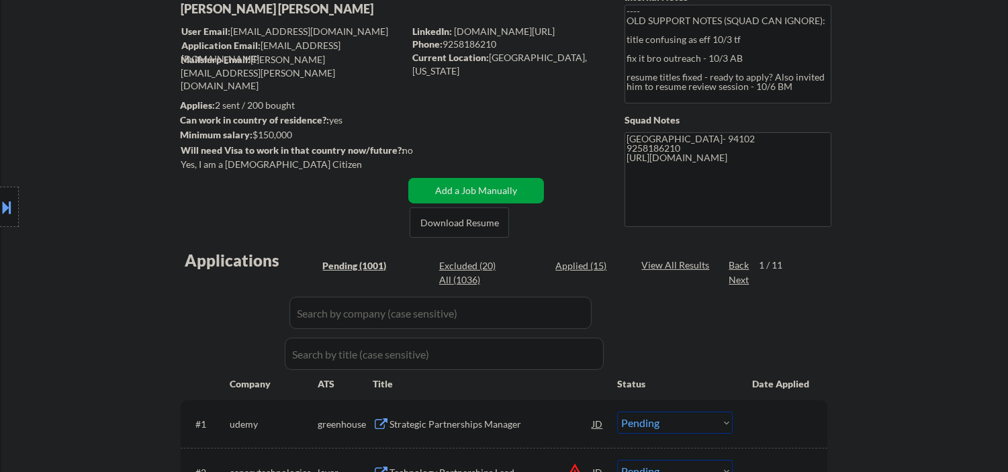
scroll to position [99, 0]
